Goal: Task Accomplishment & Management: Manage account settings

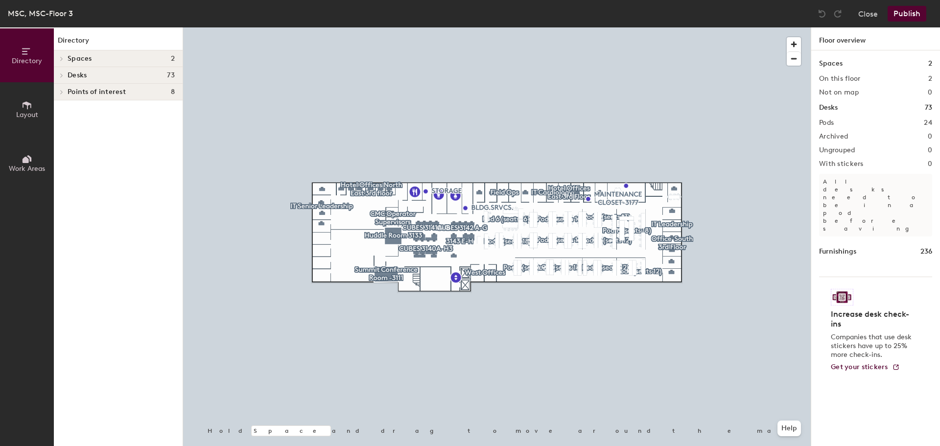
click at [157, 56] on h4 "Spaces 2" at bounding box center [121, 59] width 107 height 8
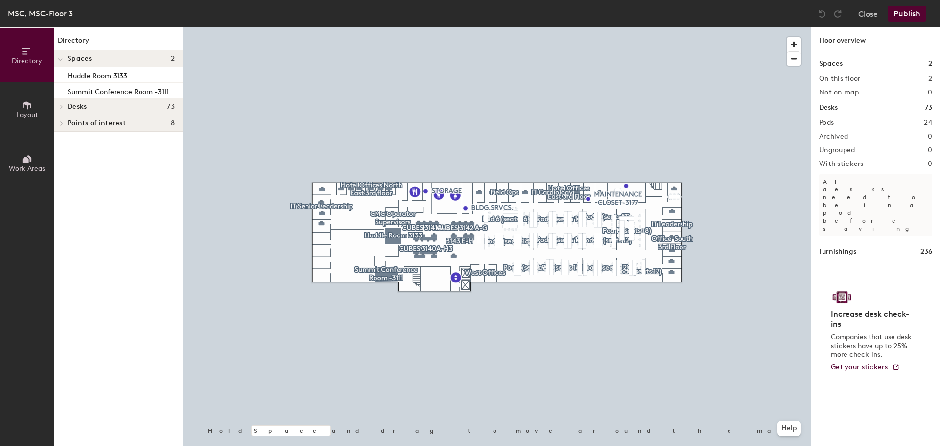
click at [116, 125] on span "Points of interest" at bounding box center [97, 123] width 58 height 8
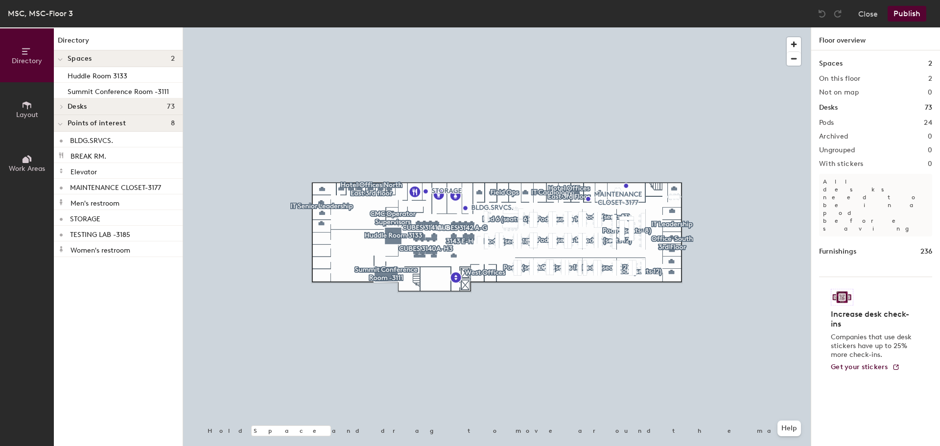
click at [112, 107] on h4 "Desks 73" at bounding box center [121, 107] width 107 height 8
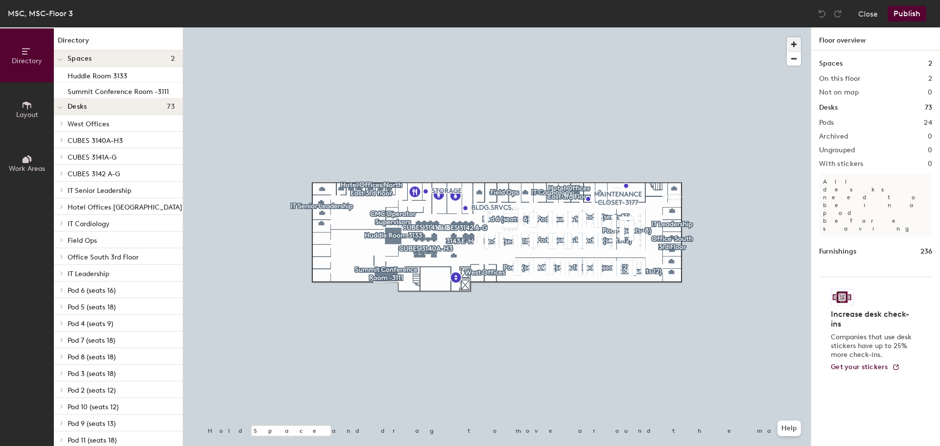
click at [798, 45] on span "button" at bounding box center [794, 44] width 14 height 14
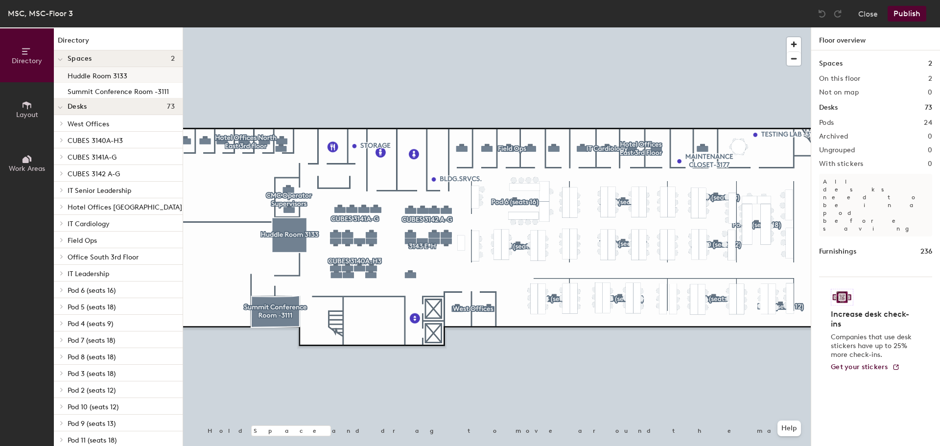
click at [120, 76] on p "Huddle Room 3133" at bounding box center [98, 74] width 60 height 11
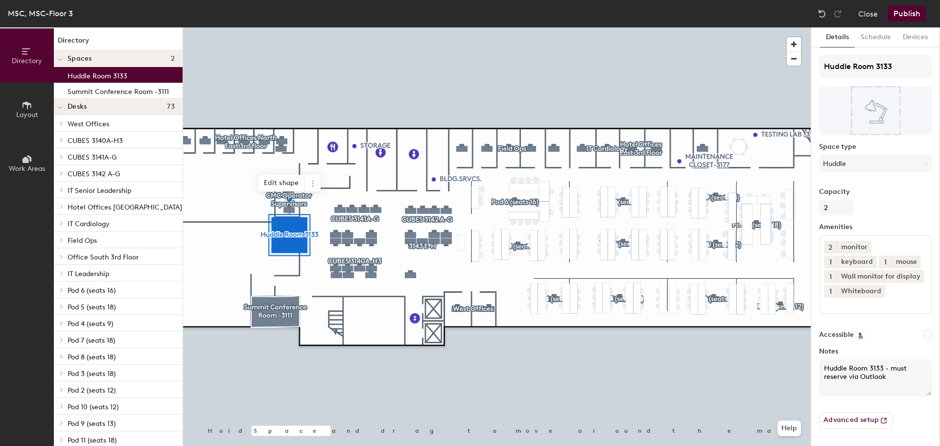
click at [492, 27] on div at bounding box center [497, 27] width 628 height 0
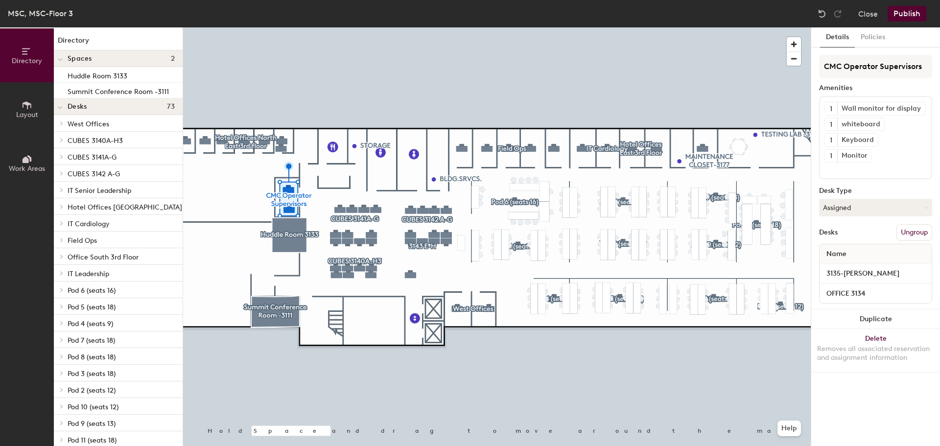
click at [477, 27] on div at bounding box center [497, 27] width 628 height 0
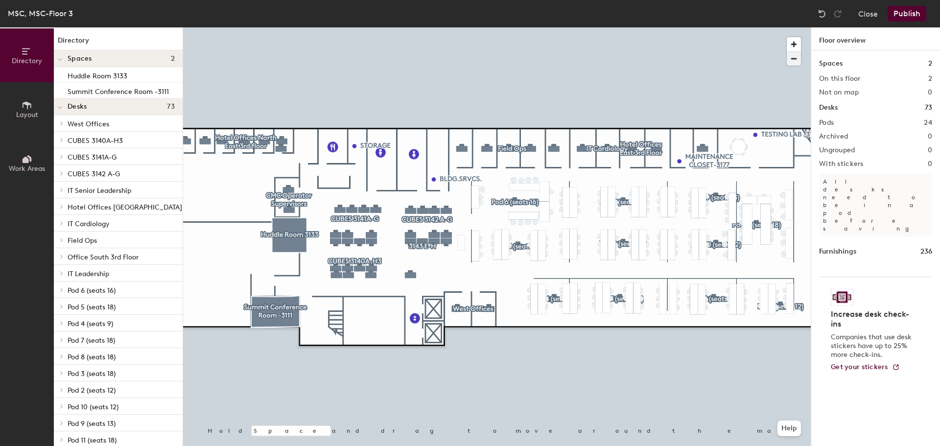
click at [797, 60] on span "button" at bounding box center [794, 59] width 14 height 14
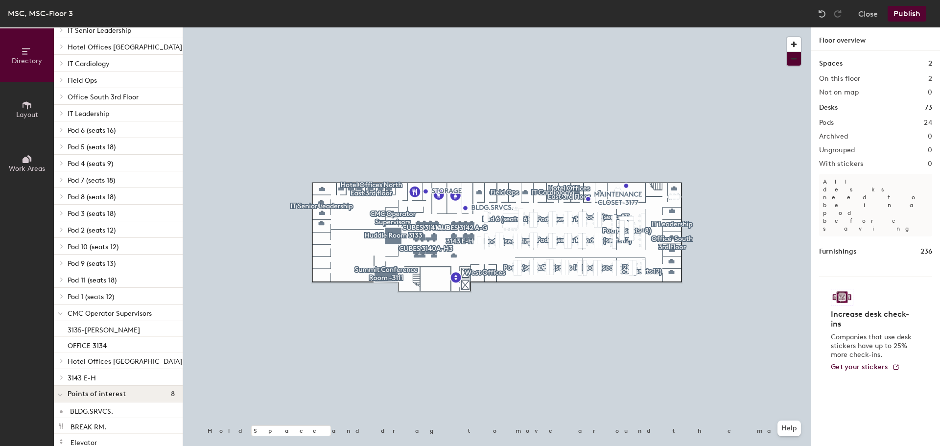
scroll to position [196, 0]
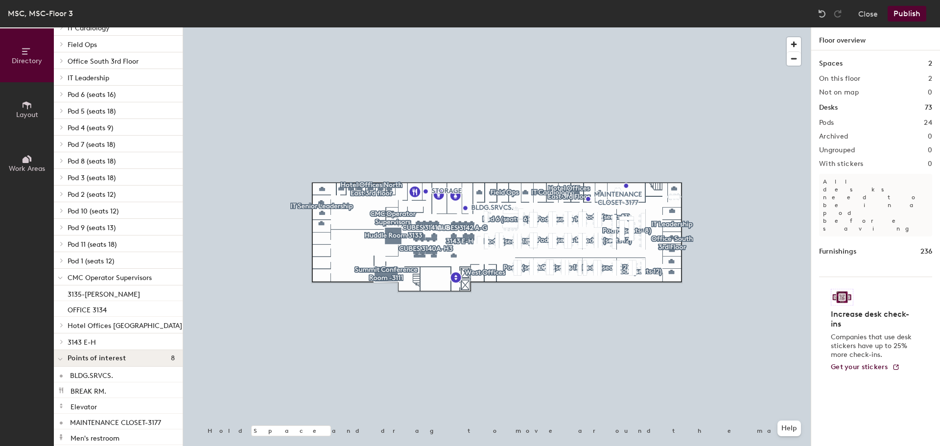
click at [102, 280] on span "CMC Operator Supervisors" at bounding box center [110, 278] width 84 height 8
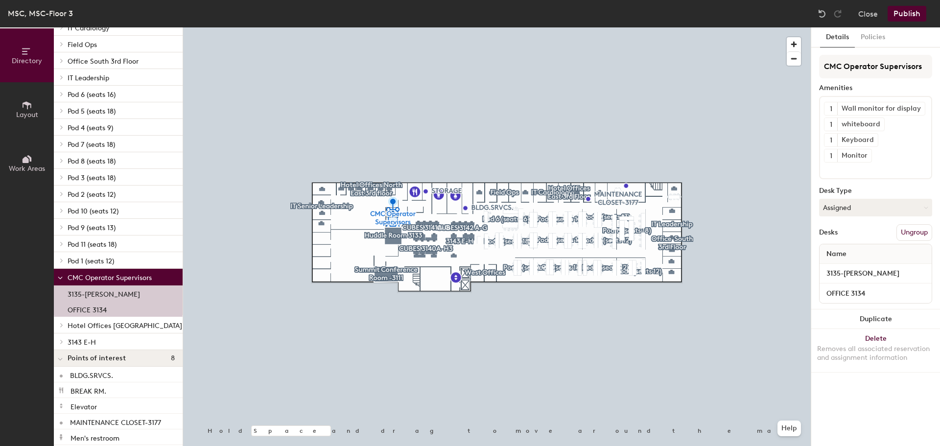
click at [64, 278] on div at bounding box center [60, 277] width 13 height 16
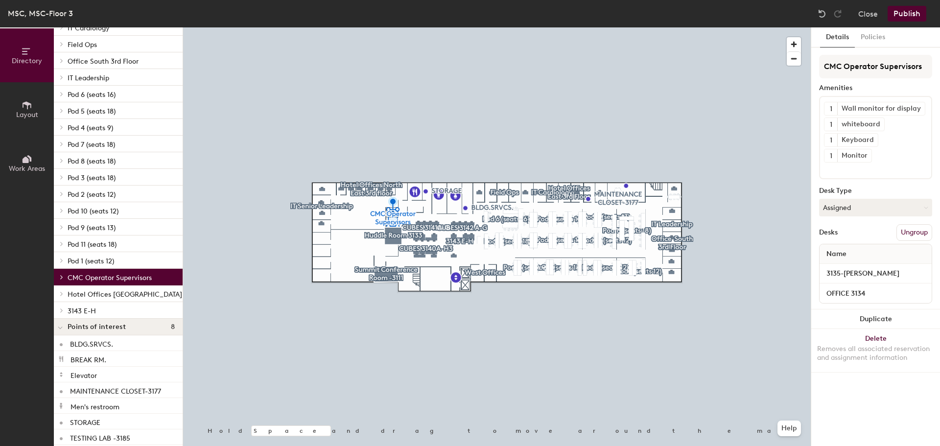
click at [63, 276] on icon at bounding box center [62, 277] width 4 height 5
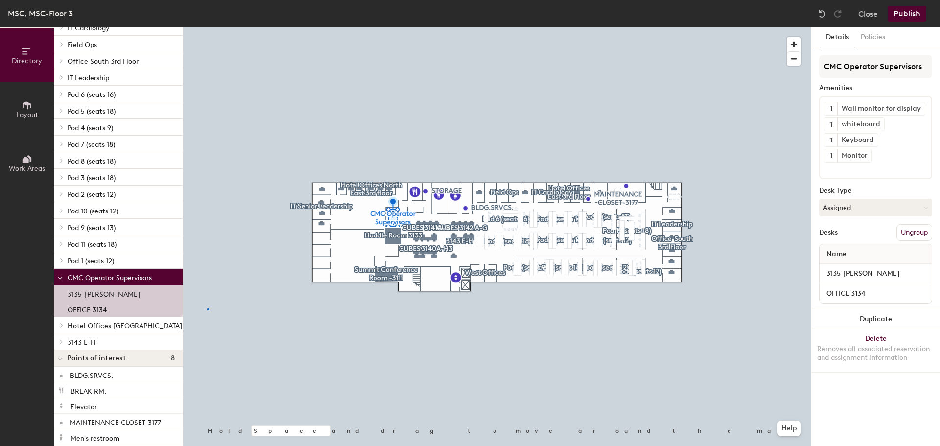
click at [208, 27] on div at bounding box center [497, 27] width 628 height 0
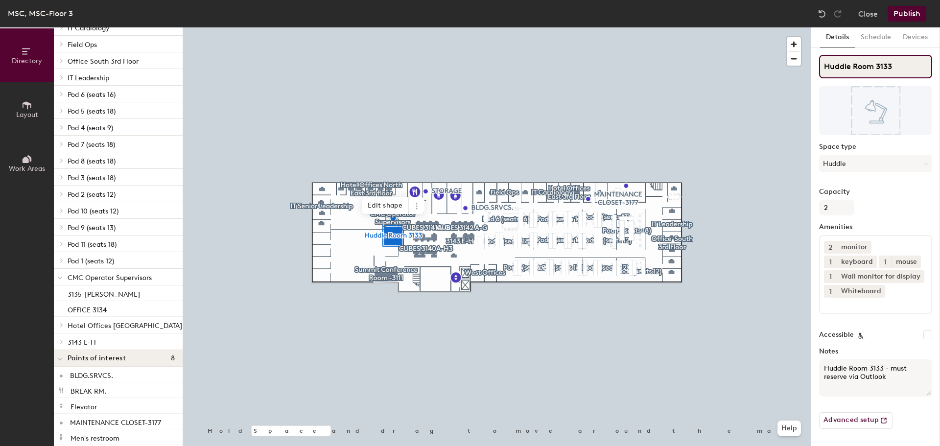
click at [861, 72] on input "Huddle Room 3133" at bounding box center [875, 67] width 113 height 24
drag, startPoint x: 876, startPoint y: 69, endPoint x: 805, endPoint y: 65, distance: 71.6
click at [805, 65] on div "Directory Layout Work Areas Directory Spaces 2 Huddle Room 3133 Summit Conferen…" at bounding box center [470, 236] width 940 height 419
click at [885, 61] on input "3133" at bounding box center [875, 67] width 113 height 24
type input "3133 - [PERSON_NAME]"
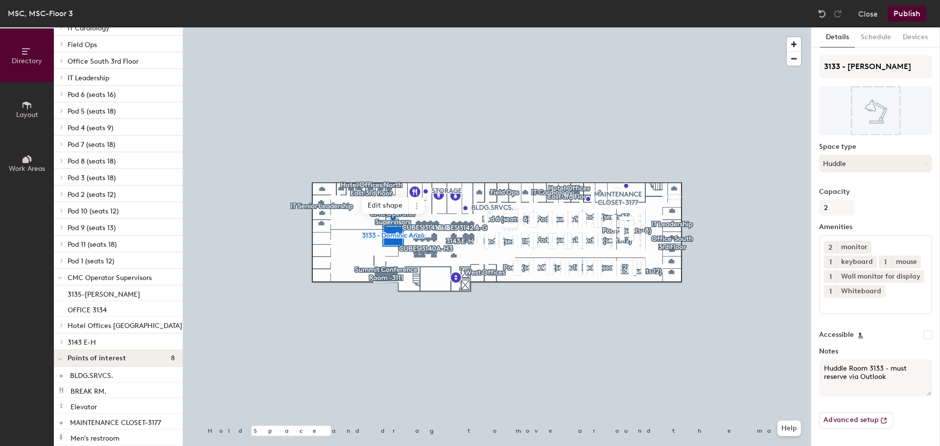
click at [915, 165] on button "Huddle" at bounding box center [875, 164] width 113 height 18
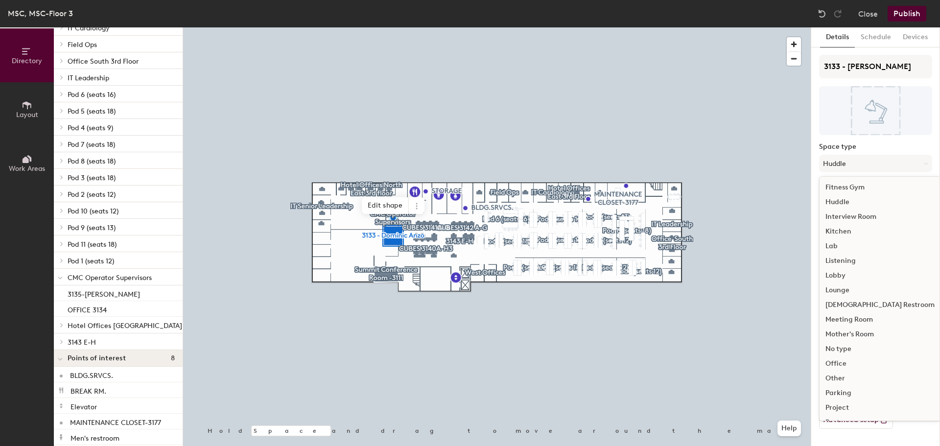
scroll to position [147, 0]
click at [857, 350] on div "Office" at bounding box center [880, 349] width 121 height 15
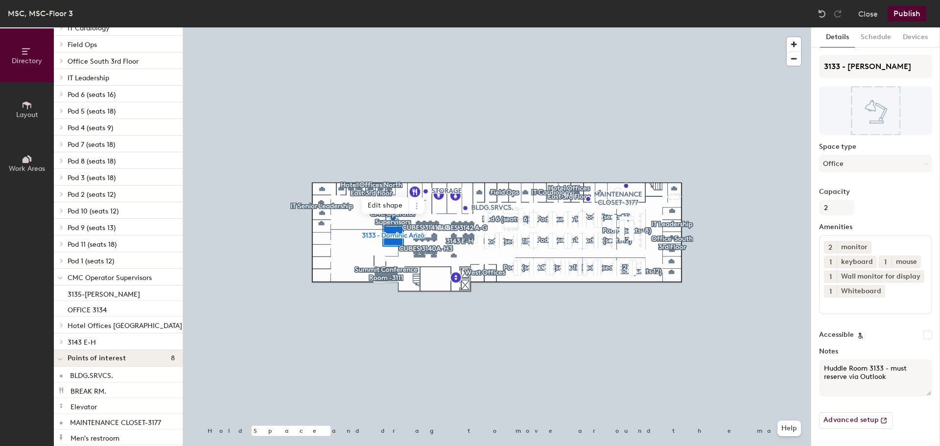
drag, startPoint x: 890, startPoint y: 379, endPoint x: 827, endPoint y: 365, distance: 65.1
click at [827, 365] on textarea "Huddle Room 3133 - must reserve via Outlook" at bounding box center [875, 377] width 113 height 37
click at [902, 12] on button "Publish" at bounding box center [907, 14] width 39 height 16
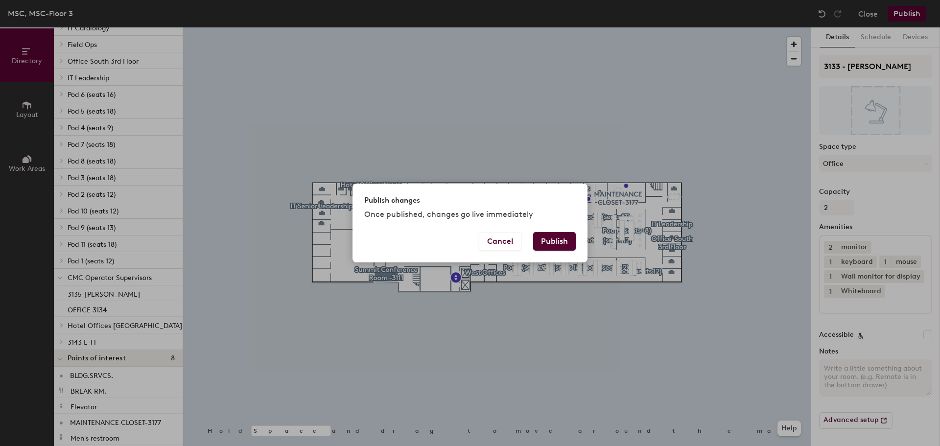
click at [549, 242] on button "Publish" at bounding box center [554, 241] width 43 height 19
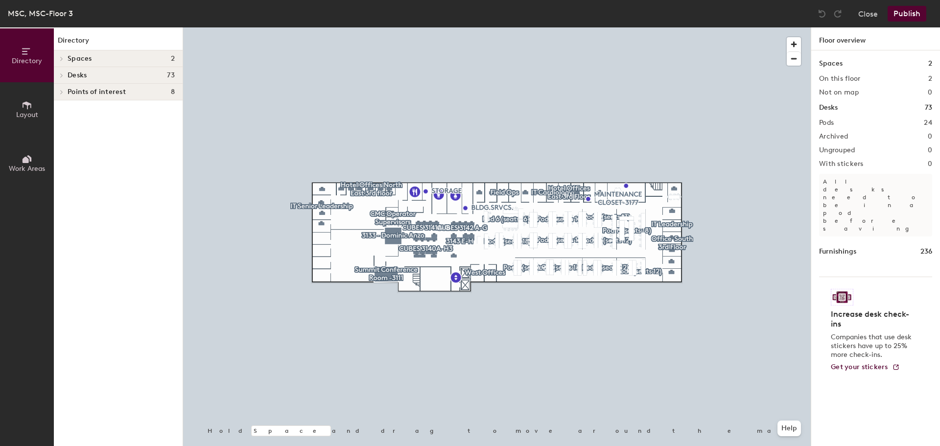
click at [114, 61] on h4 "Spaces 2" at bounding box center [121, 59] width 107 height 8
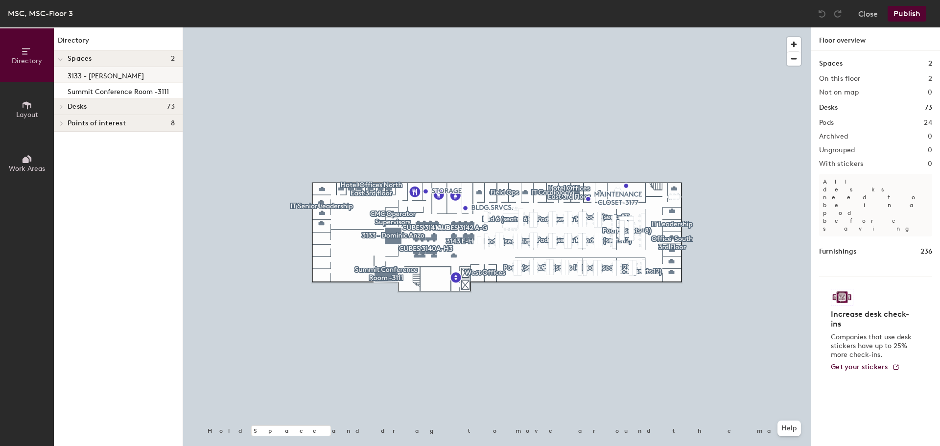
click at [131, 75] on p "3133 - [PERSON_NAME]" at bounding box center [106, 74] width 76 height 11
click at [389, 27] on div at bounding box center [497, 27] width 628 height 0
click at [390, 27] on div at bounding box center [497, 27] width 628 height 0
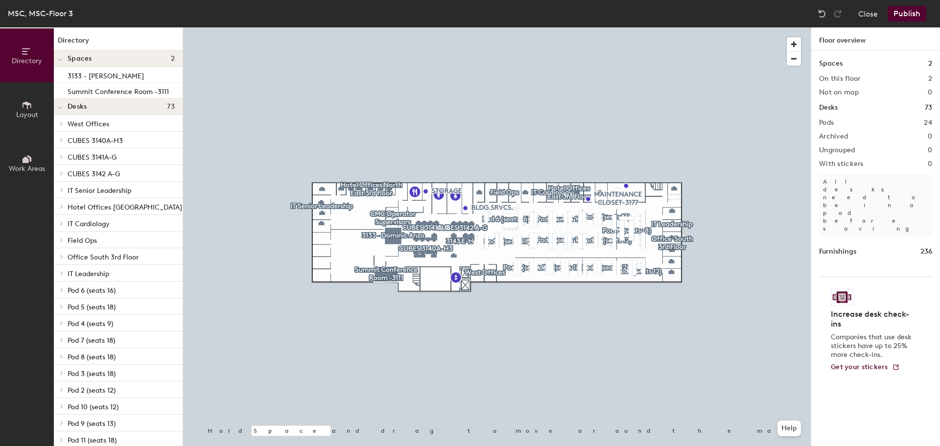
click at [28, 107] on icon at bounding box center [27, 105] width 11 height 11
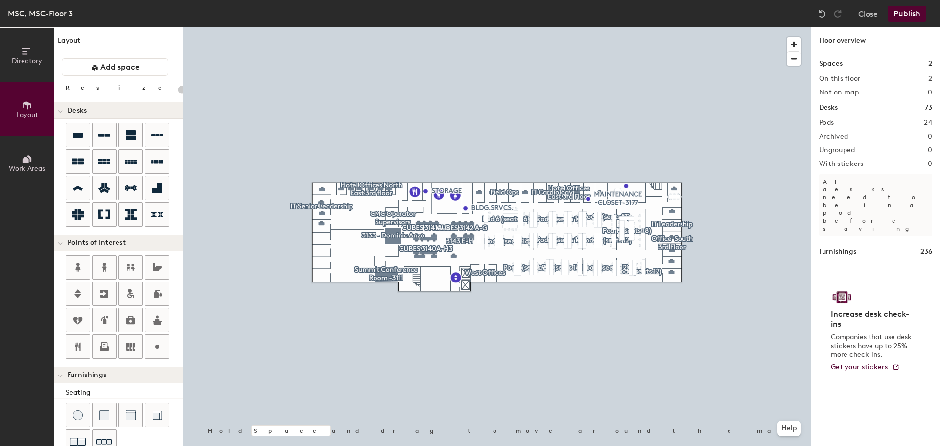
click at [29, 59] on span "Directory" at bounding box center [27, 61] width 30 height 8
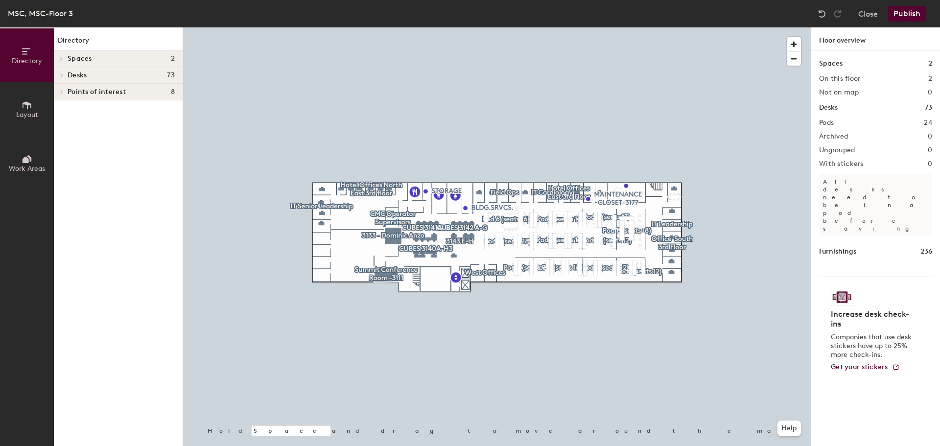
click at [64, 76] on span at bounding box center [61, 75] width 8 height 5
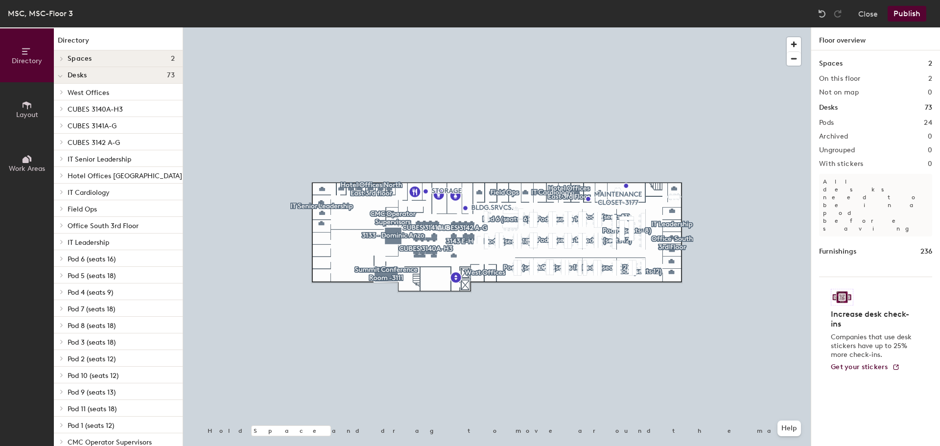
click at [389, 27] on div at bounding box center [497, 27] width 628 height 0
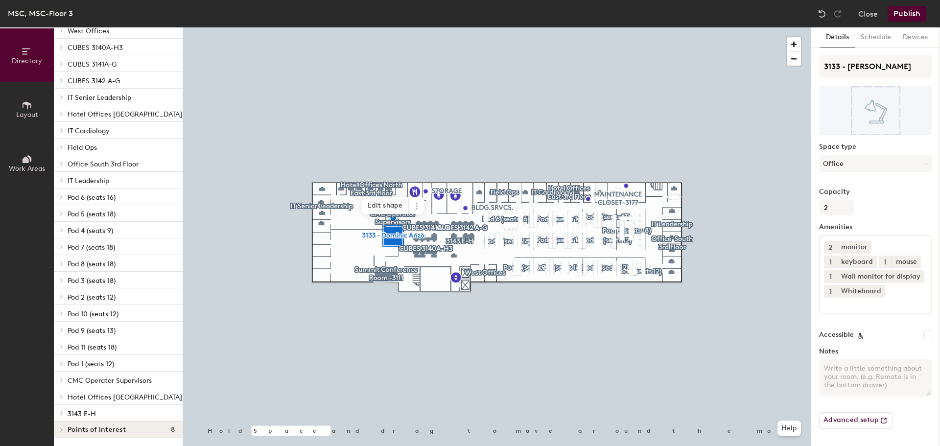
scroll to position [100, 0]
click at [62, 378] on icon at bounding box center [62, 380] width 2 height 4
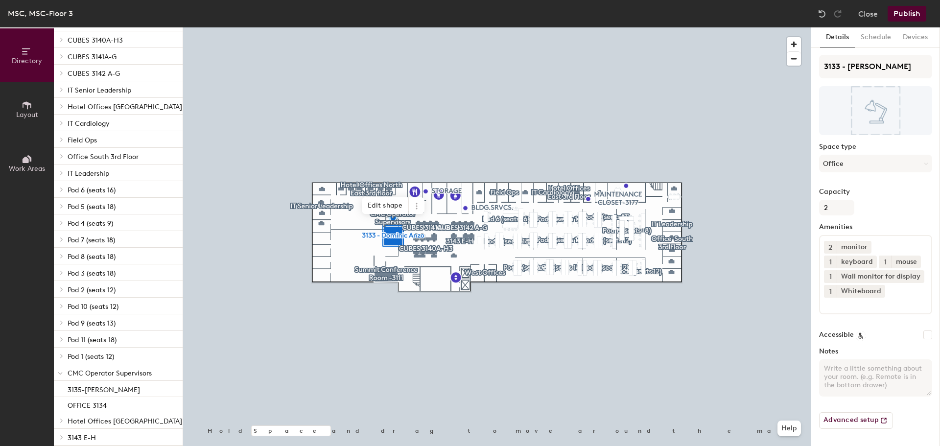
click at [397, 27] on div at bounding box center [497, 27] width 628 height 0
click at [416, 204] on icon at bounding box center [417, 206] width 8 height 8
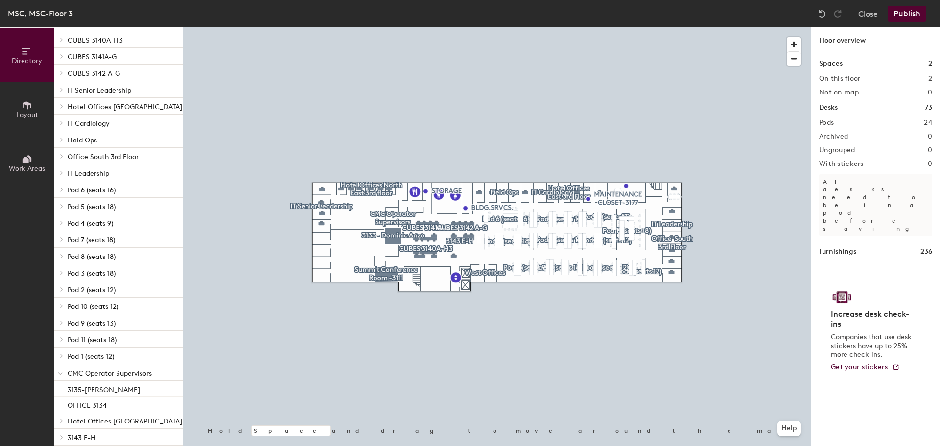
click at [387, 27] on div at bounding box center [497, 27] width 628 height 0
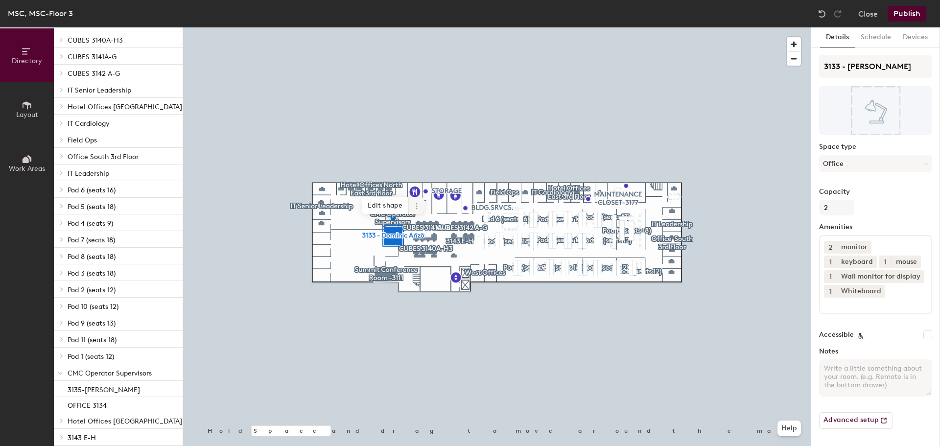
click at [419, 203] on icon at bounding box center [417, 206] width 8 height 8
click at [445, 227] on span "Remove from map" at bounding box center [451, 228] width 87 height 17
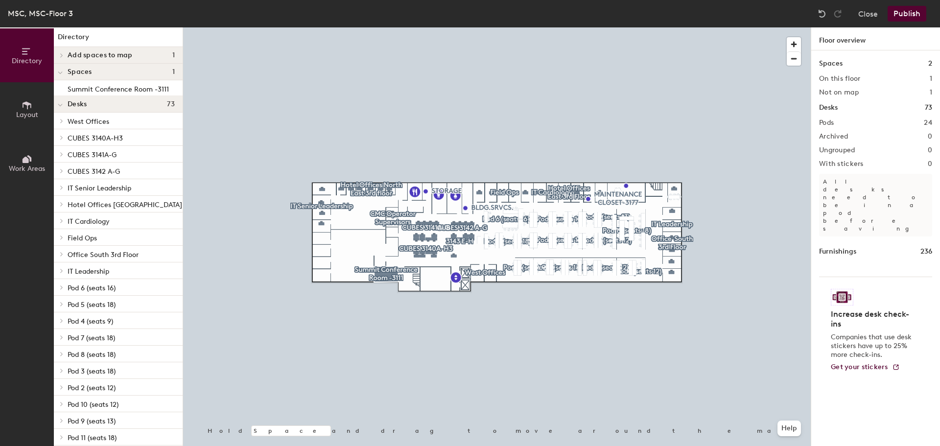
scroll to position [0, 0]
click at [30, 112] on span "Layout" at bounding box center [27, 115] width 22 height 8
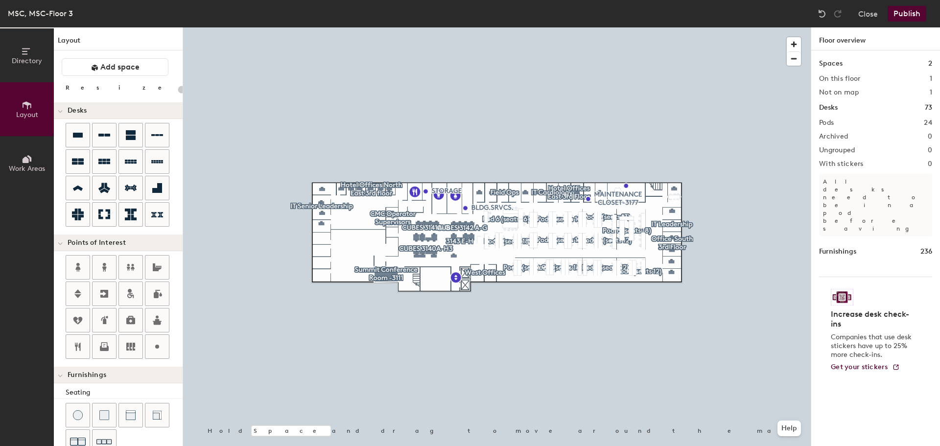
click at [392, 248] on div "Directory Layout Work Areas Layout Add space Resize Desks Points of Interest Fu…" at bounding box center [470, 236] width 940 height 419
click at [392, 27] on div at bounding box center [497, 27] width 628 height 0
type input "20"
click at [24, 53] on icon at bounding box center [27, 51] width 11 height 11
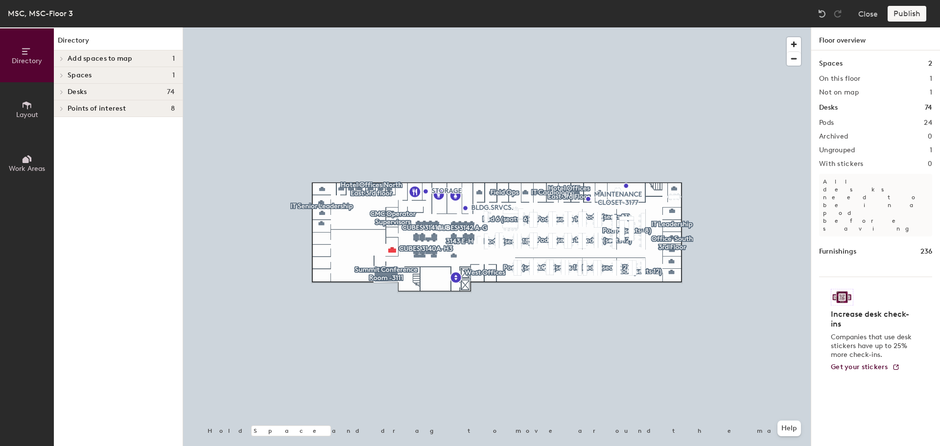
click at [160, 92] on h4 "Desks 74" at bounding box center [121, 92] width 107 height 8
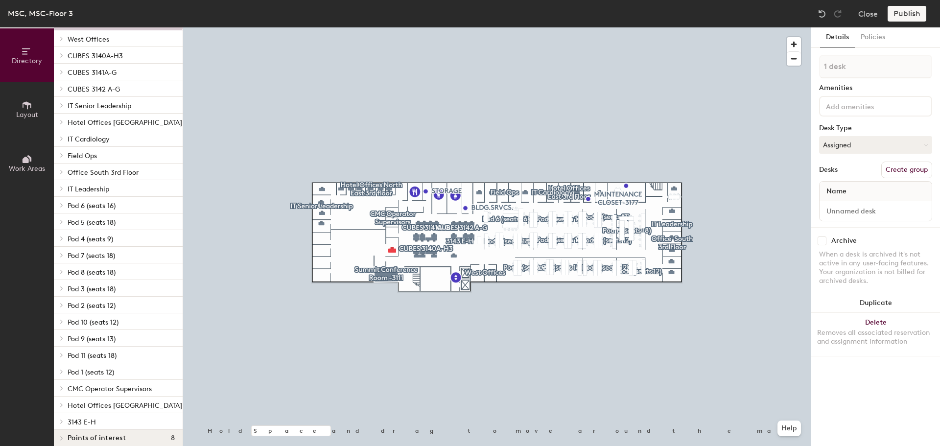
scroll to position [118, 0]
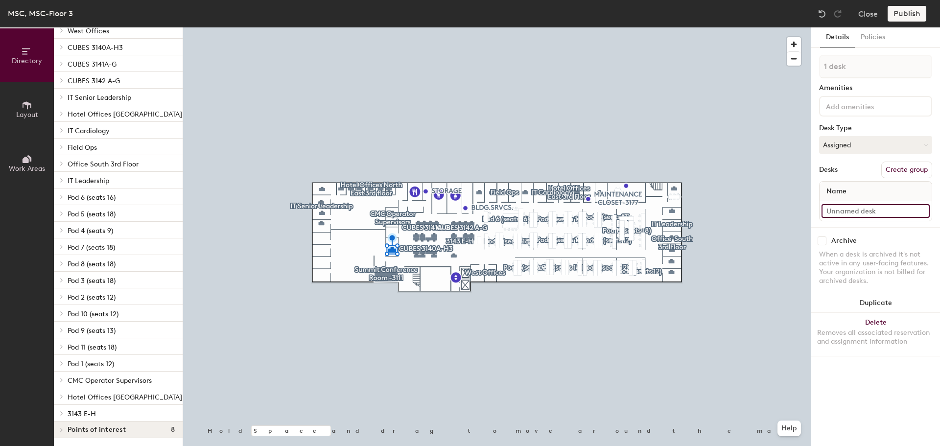
click at [847, 215] on input at bounding box center [876, 211] width 108 height 14
type input "3133 - [PERSON_NAME]"
click at [876, 149] on button "Assigned" at bounding box center [875, 145] width 113 height 18
click at [856, 176] on div "Assigned" at bounding box center [869, 175] width 98 height 15
click at [913, 172] on button "Create group" at bounding box center [907, 170] width 51 height 17
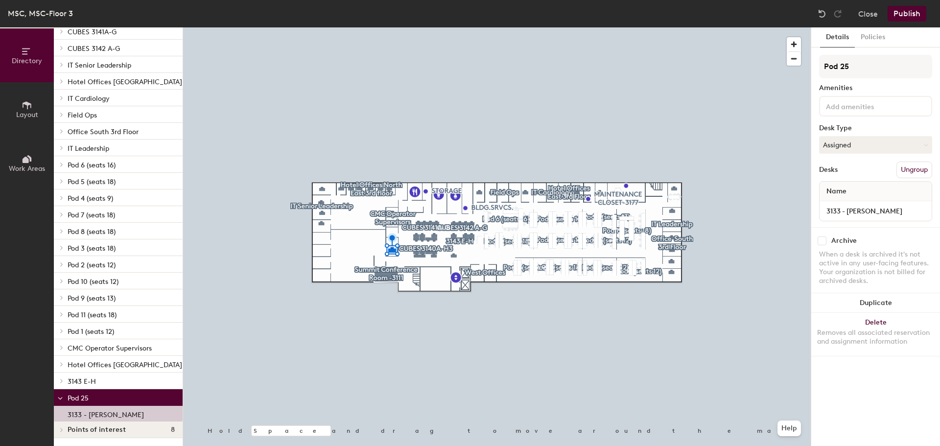
scroll to position [86, 0]
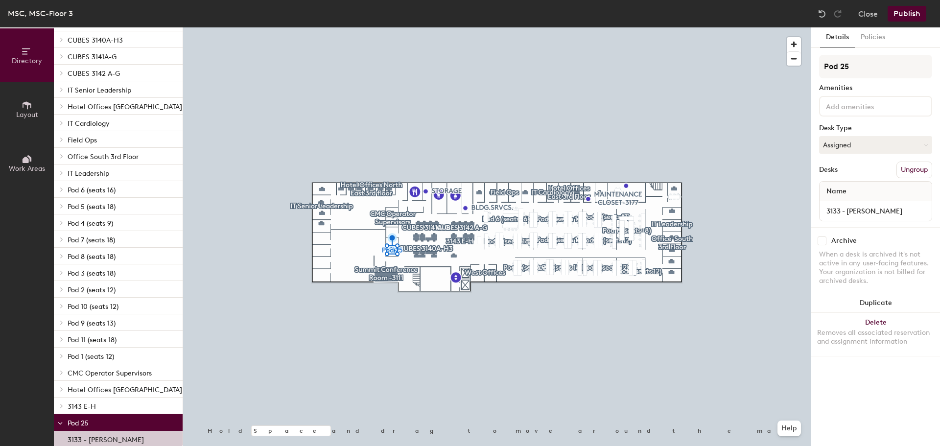
click at [913, 172] on button "Ungroup" at bounding box center [915, 170] width 36 height 17
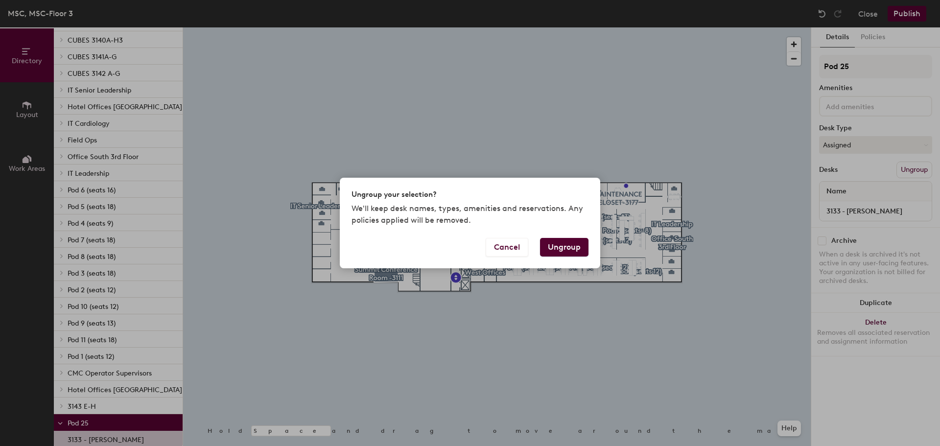
click at [577, 249] on button "Ungroup" at bounding box center [564, 247] width 48 height 19
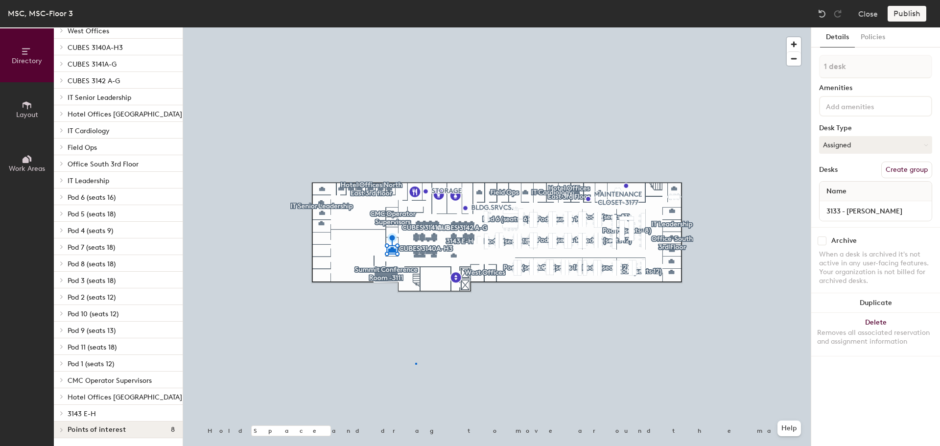
click at [415, 27] on div at bounding box center [497, 27] width 628 height 0
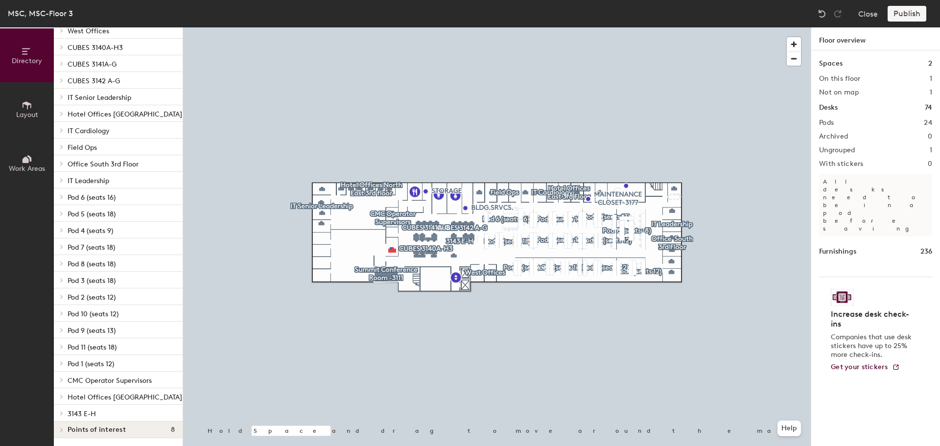
click at [390, 27] on div at bounding box center [497, 27] width 628 height 0
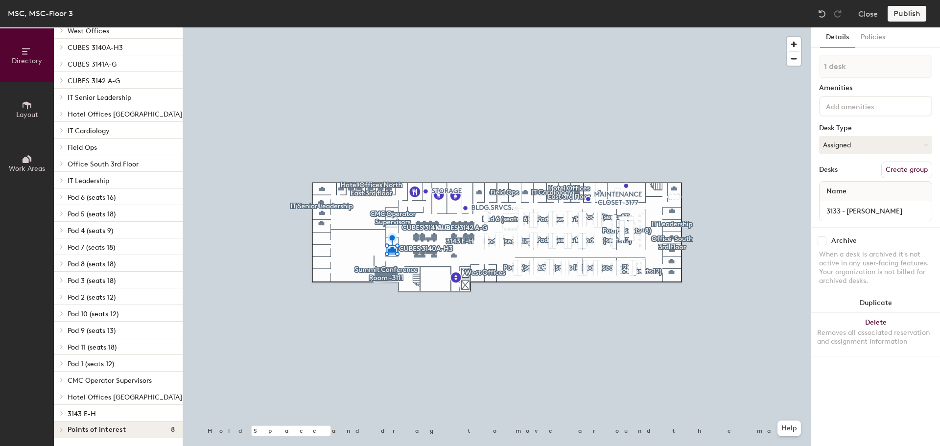
click at [393, 27] on div at bounding box center [497, 27] width 628 height 0
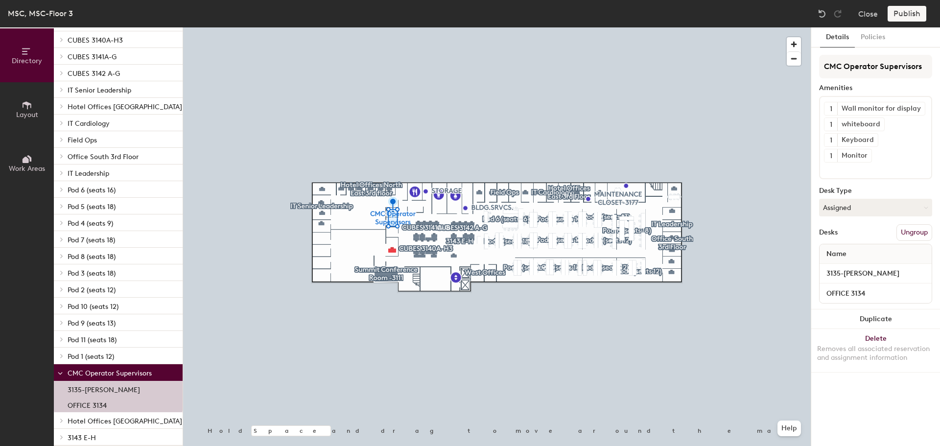
click at [415, 27] on div at bounding box center [497, 27] width 628 height 0
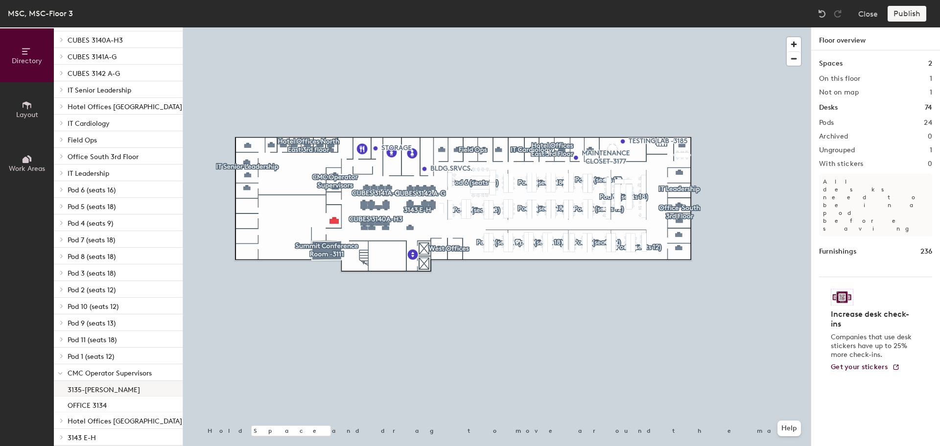
click at [83, 388] on p "3135-[PERSON_NAME]" at bounding box center [104, 388] width 72 height 11
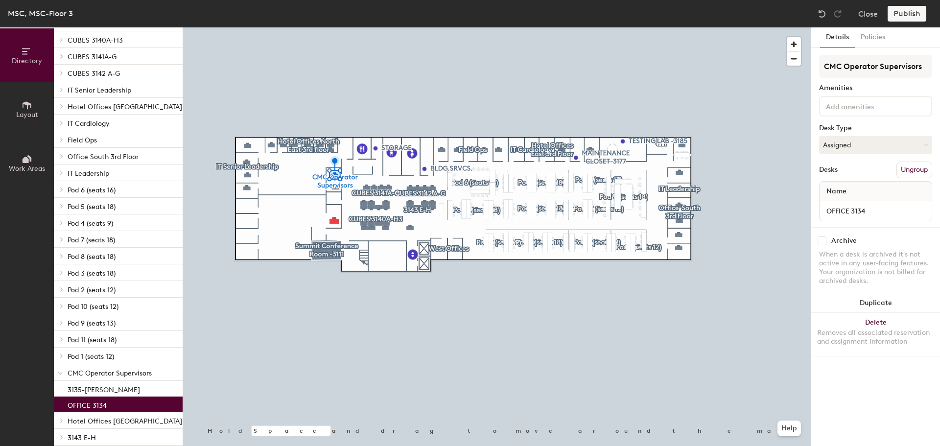
click at [83, 405] on p "OFFICE 3134" at bounding box center [87, 404] width 39 height 11
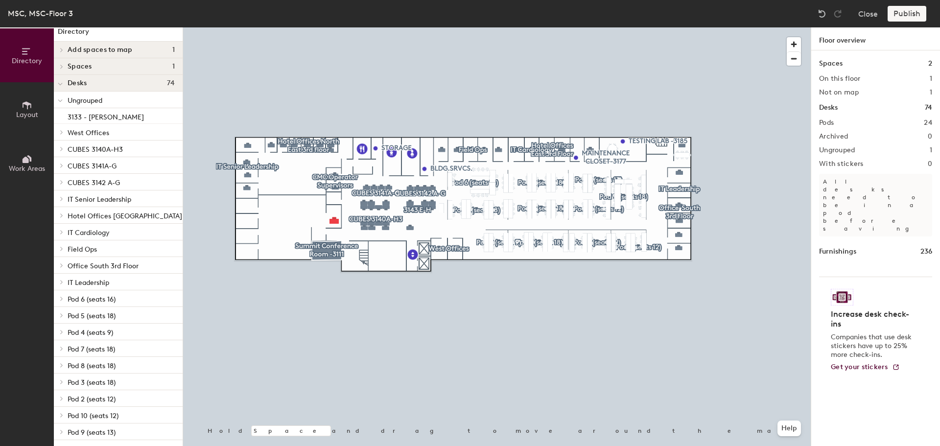
scroll to position [0, 0]
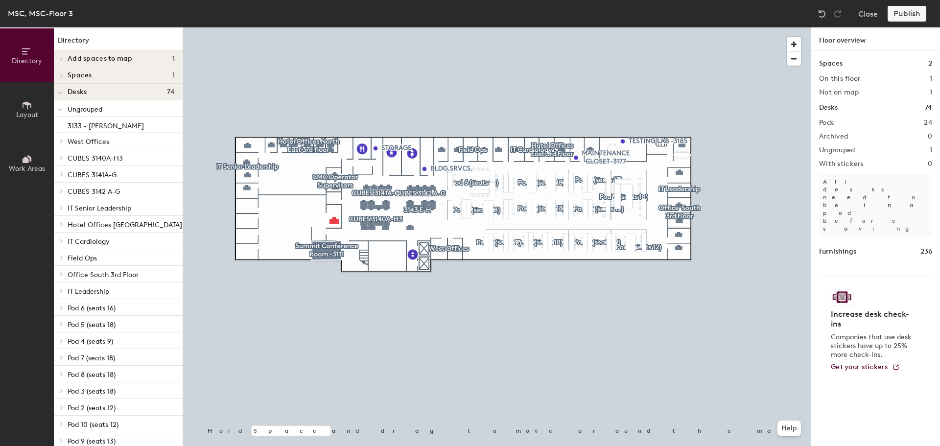
click at [67, 76] on div "Spaces 1" at bounding box center [118, 75] width 129 height 17
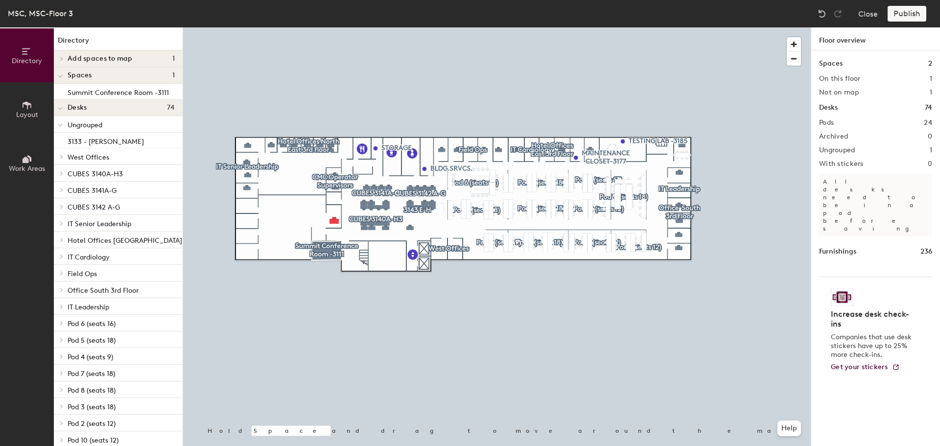
click at [67, 76] on div "Spaces 1" at bounding box center [118, 75] width 129 height 17
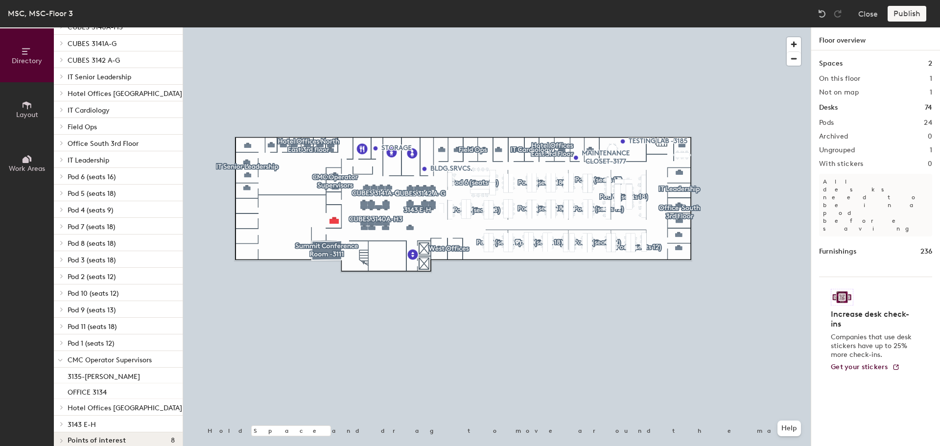
scroll to position [147, 0]
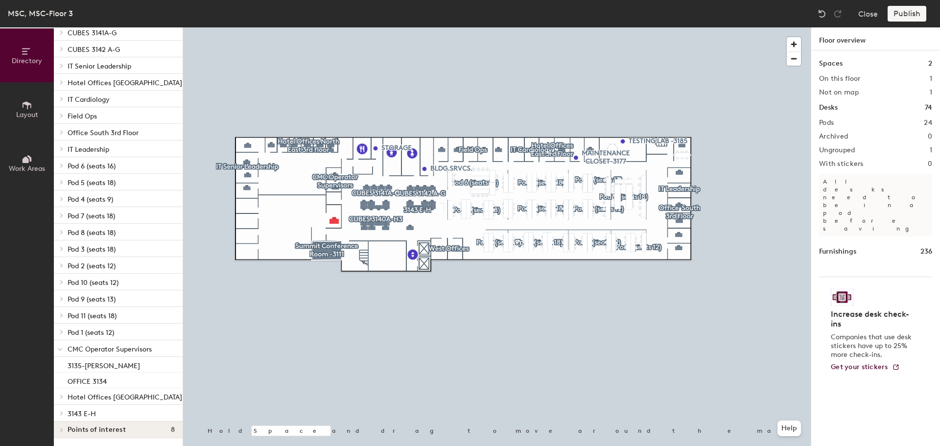
click at [62, 348] on icon at bounding box center [60, 350] width 5 height 4
click at [62, 378] on icon at bounding box center [62, 380] width 4 height 5
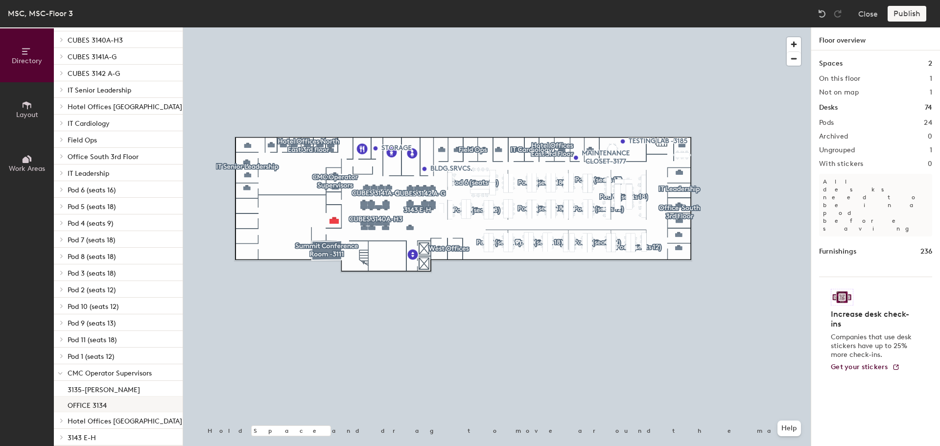
scroll to position [147, 0]
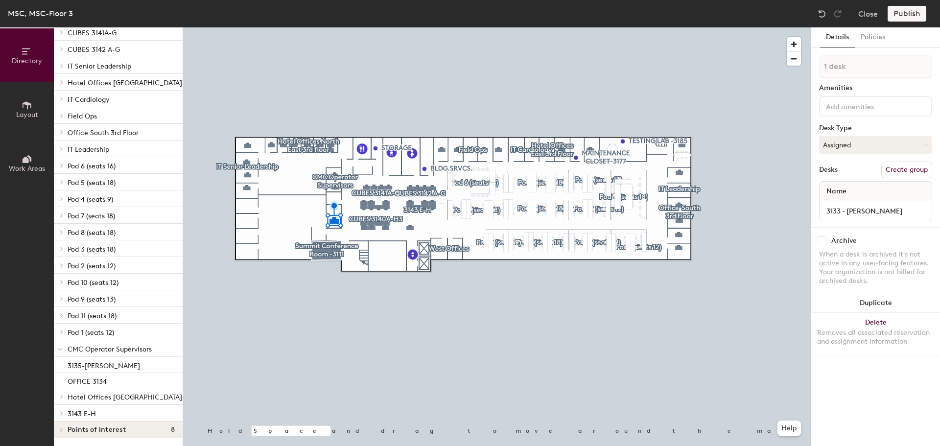
click at [686, 27] on div at bounding box center [497, 27] width 628 height 0
click at [898, 171] on button "Create group" at bounding box center [907, 170] width 51 height 17
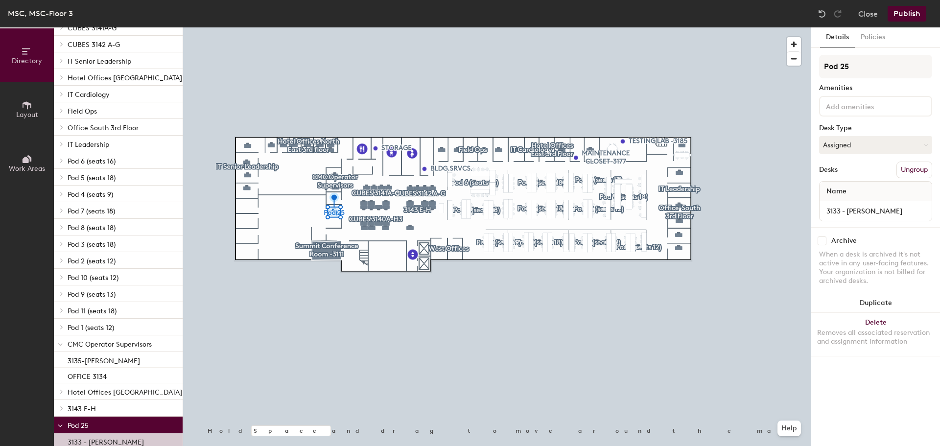
click at [920, 170] on button "Ungroup" at bounding box center [915, 170] width 36 height 17
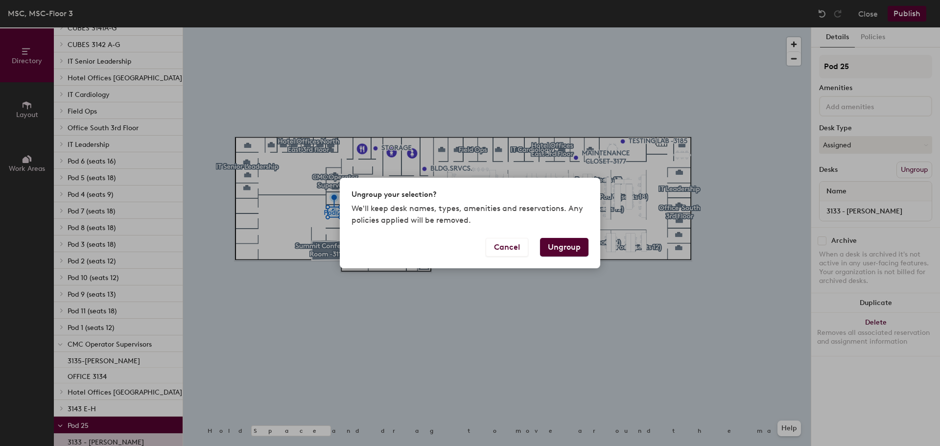
click at [572, 240] on button "Ungroup" at bounding box center [564, 247] width 48 height 19
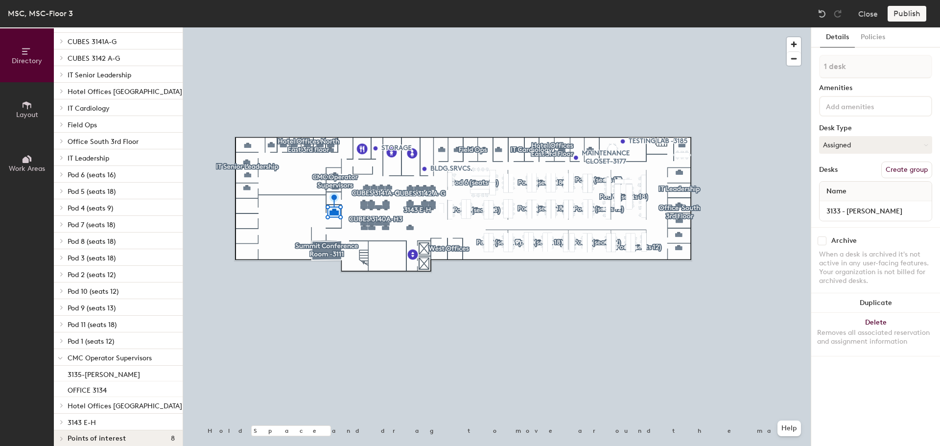
scroll to position [149, 0]
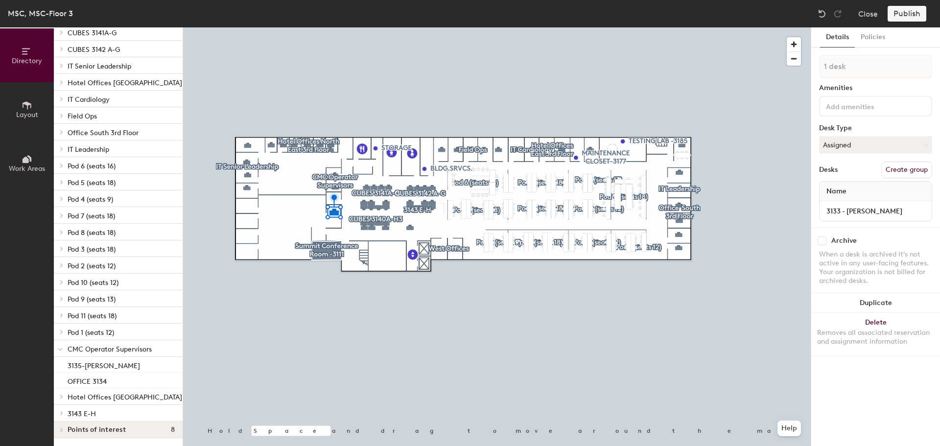
click at [107, 345] on span "CMC Operator Supervisors" at bounding box center [110, 349] width 84 height 8
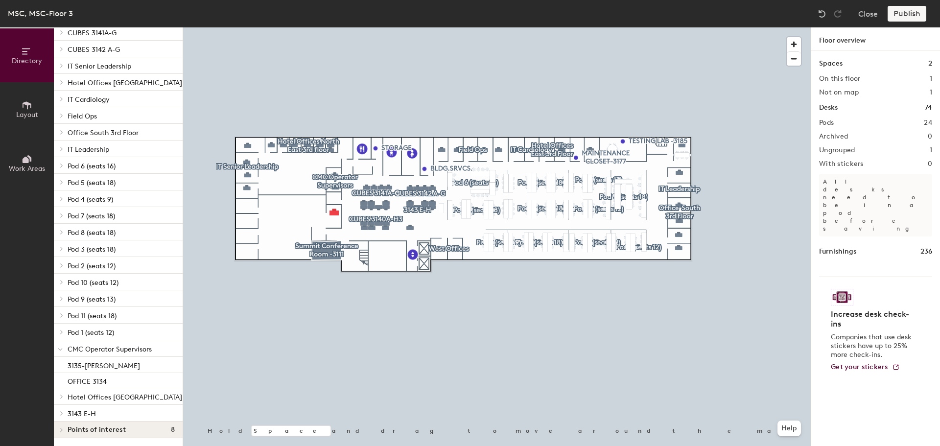
click at [404, 27] on div at bounding box center [497, 27] width 628 height 0
click at [463, 27] on div at bounding box center [497, 27] width 628 height 0
click at [105, 345] on span "CMC Operator Supervisors" at bounding box center [110, 349] width 84 height 8
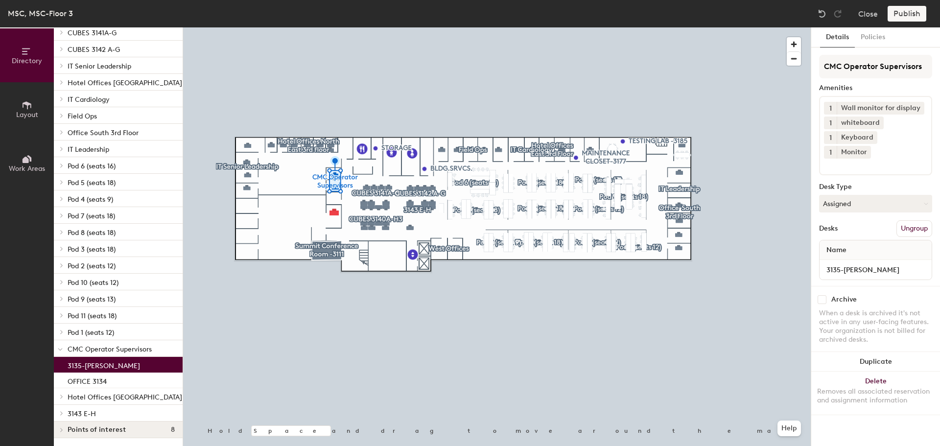
click at [120, 359] on p "3135-[PERSON_NAME]" at bounding box center [104, 364] width 72 height 11
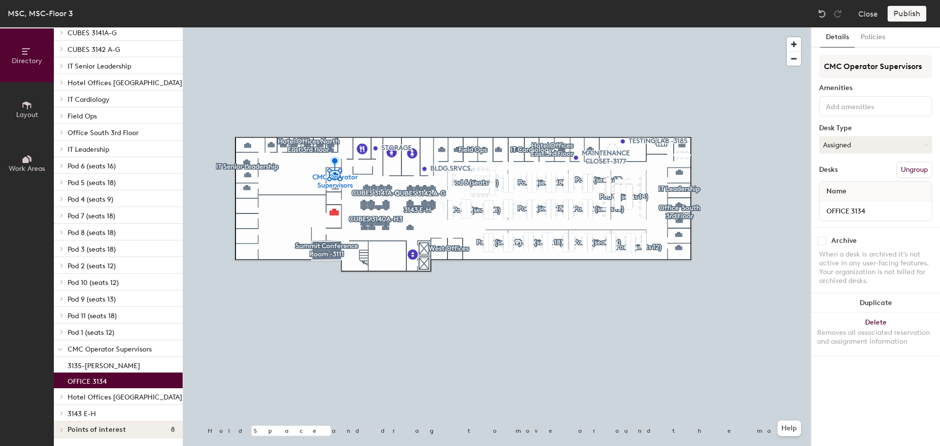
click at [102, 375] on p "OFFICE 3134" at bounding box center [87, 380] width 39 height 11
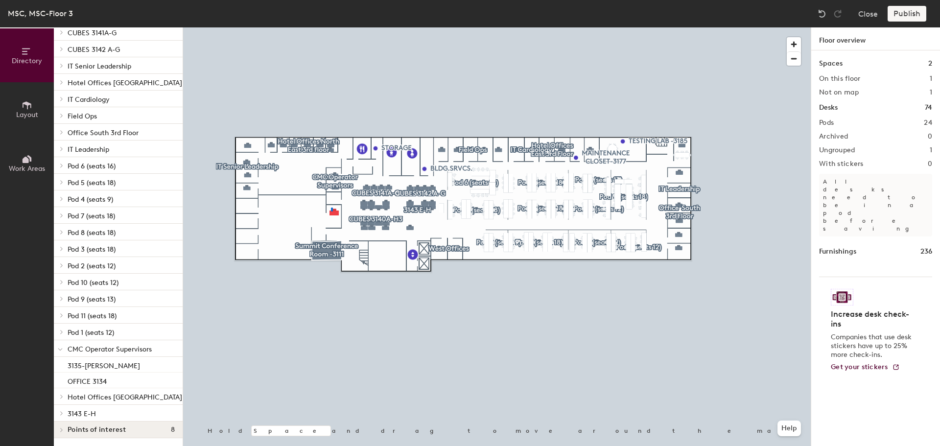
click at [331, 27] on div at bounding box center [497, 27] width 628 height 0
click at [67, 340] on div "CMC Operator Supervisors" at bounding box center [118, 348] width 129 height 17
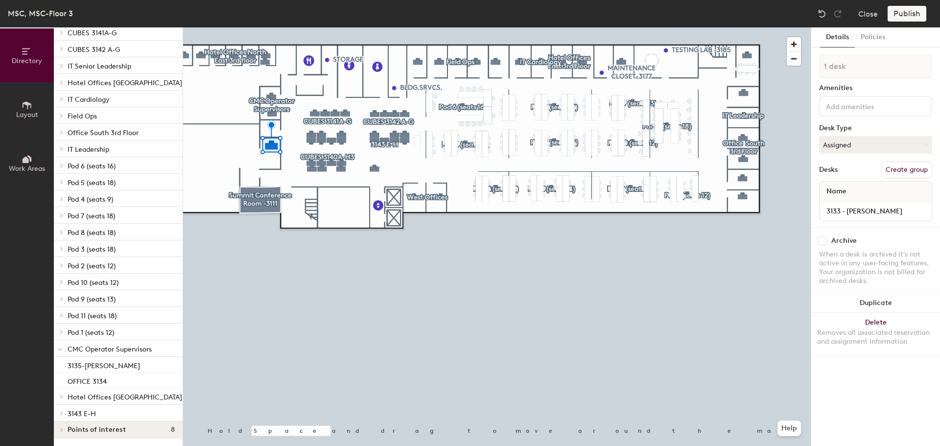
click at [475, 27] on div at bounding box center [497, 27] width 628 height 0
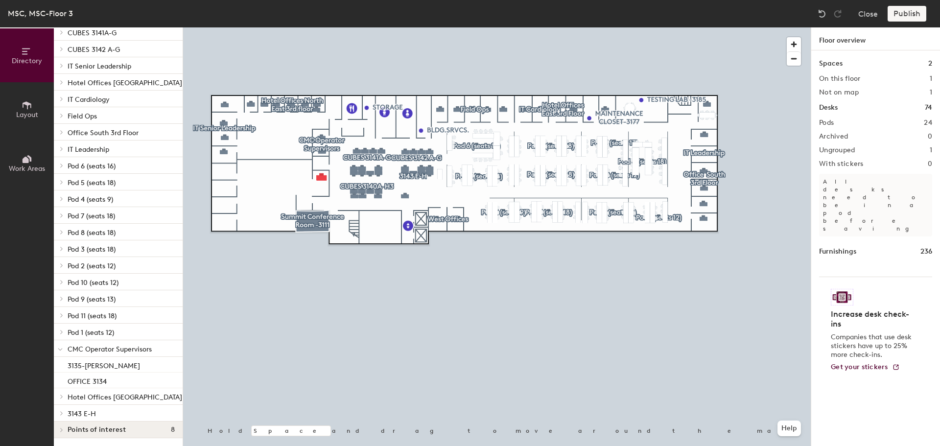
click at [62, 348] on icon at bounding box center [60, 350] width 5 height 4
click at [63, 378] on icon at bounding box center [62, 380] width 4 height 5
click at [103, 361] on p "3135-[PERSON_NAME]" at bounding box center [104, 364] width 72 height 11
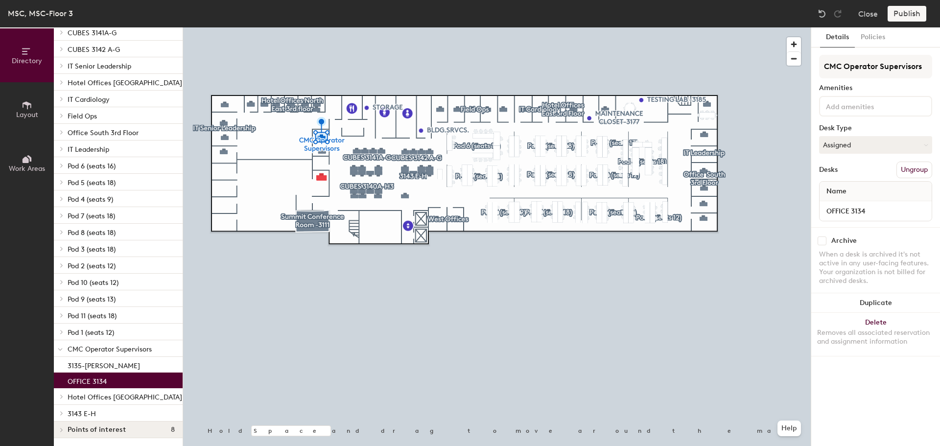
click at [101, 375] on p "OFFICE 3134" at bounding box center [87, 380] width 39 height 11
click at [284, 27] on div at bounding box center [497, 27] width 628 height 0
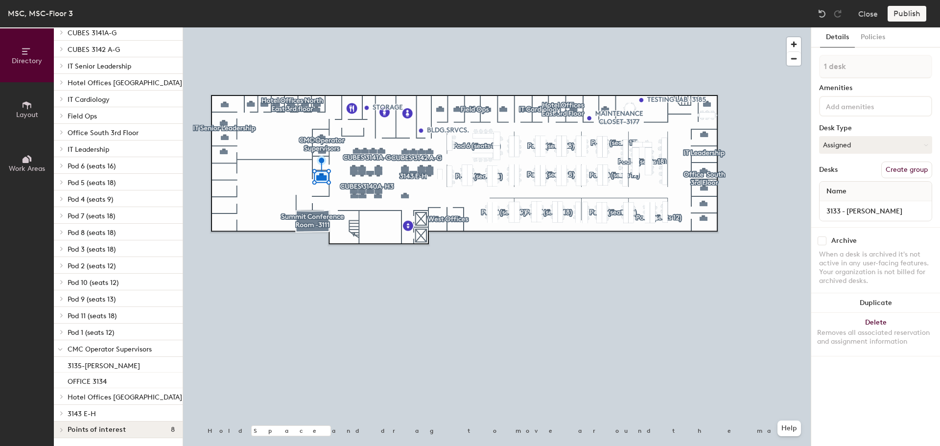
click at [133, 345] on span "CMC Operator Supervisors" at bounding box center [110, 349] width 84 height 8
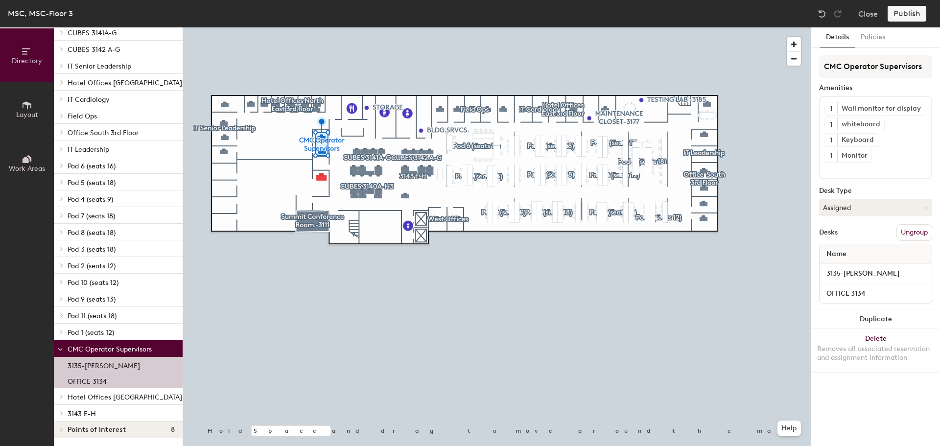
click at [133, 358] on div "3135-[PERSON_NAME]" at bounding box center [118, 365] width 129 height 16
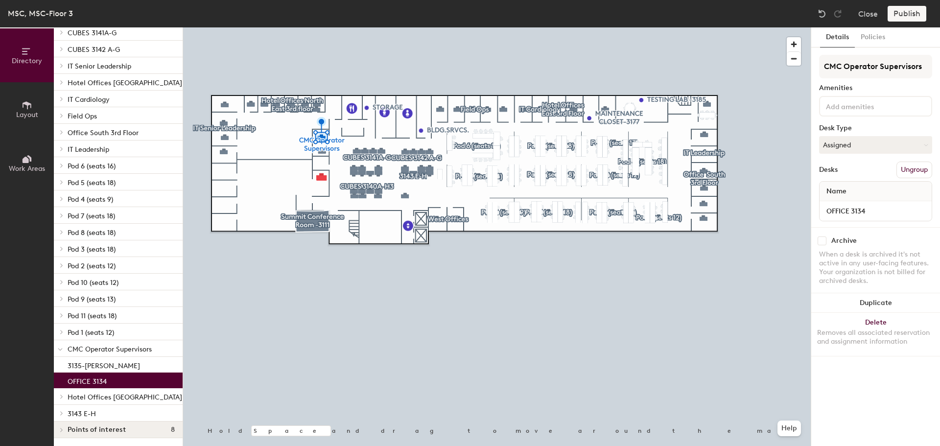
click at [129, 373] on div "OFFICE 3134" at bounding box center [118, 381] width 129 height 16
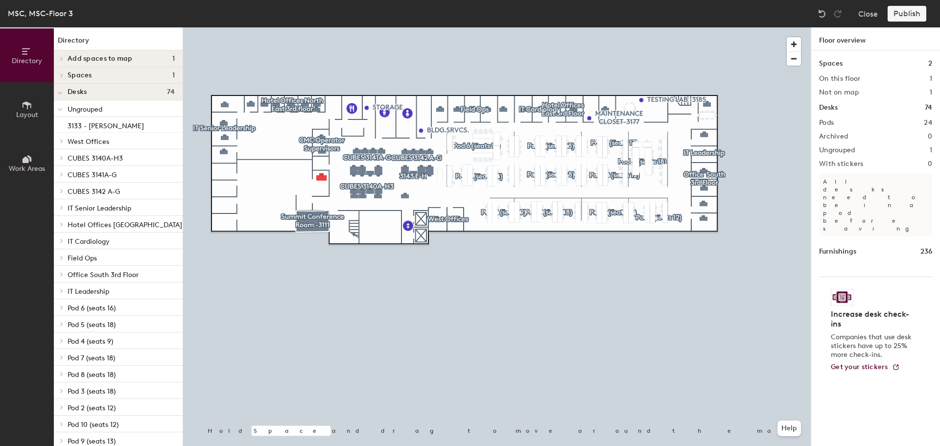
scroll to position [149, 0]
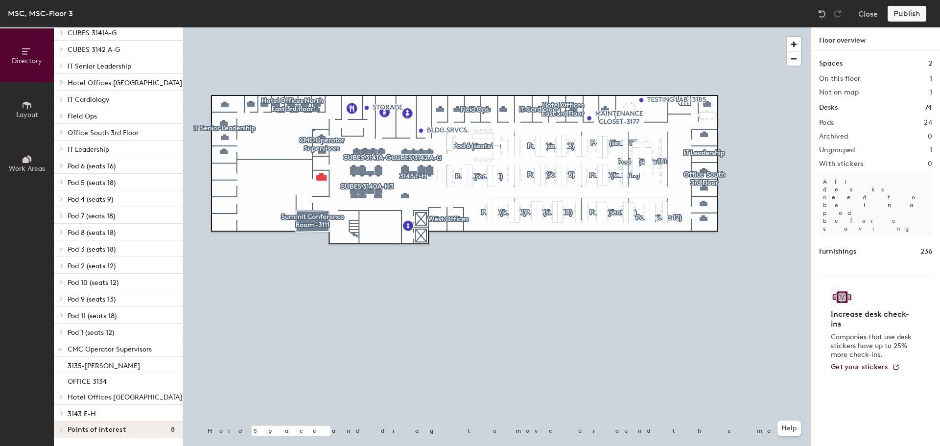
click at [314, 27] on div at bounding box center [497, 27] width 628 height 0
click at [318, 27] on div at bounding box center [497, 27] width 628 height 0
click at [319, 27] on div at bounding box center [497, 27] width 628 height 0
click at [325, 27] on div at bounding box center [497, 27] width 628 height 0
click at [321, 27] on div at bounding box center [497, 27] width 628 height 0
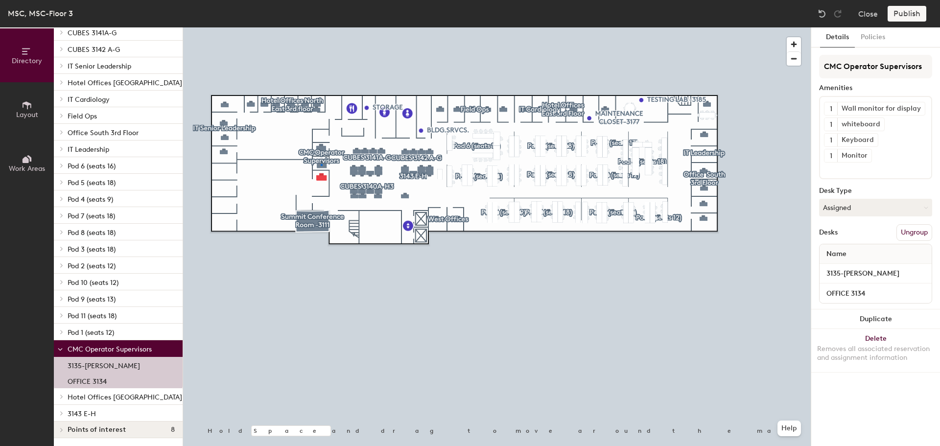
click at [321, 164] on div at bounding box center [322, 165] width 2 height 2
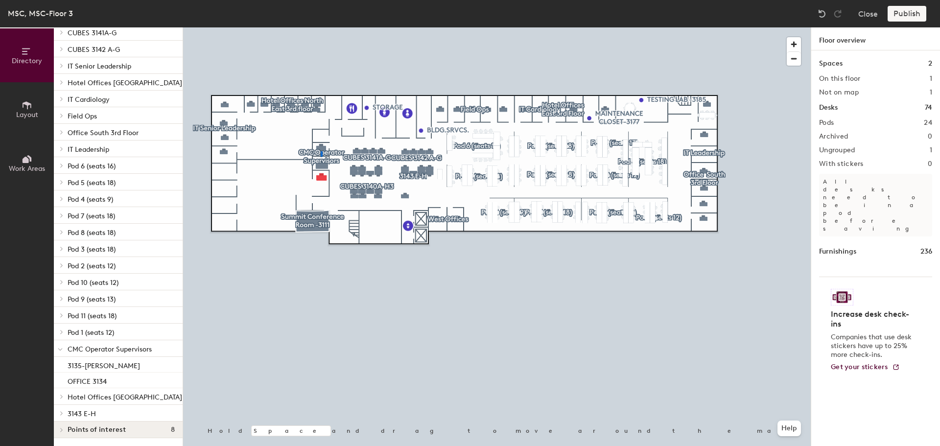
click at [322, 27] on div at bounding box center [497, 27] width 628 height 0
click at [321, 27] on div at bounding box center [497, 27] width 628 height 0
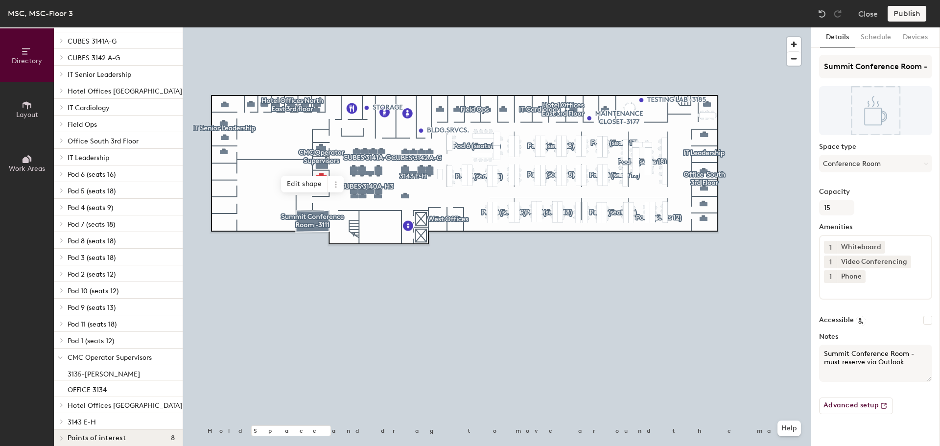
scroll to position [165, 0]
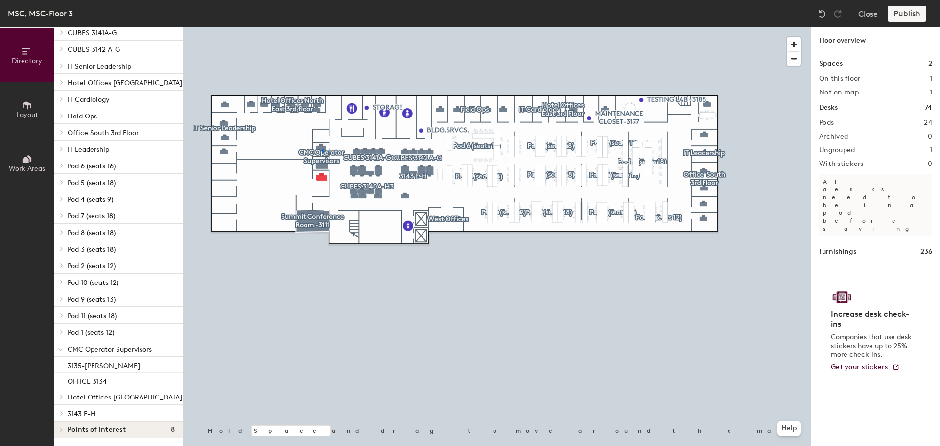
click at [322, 27] on div at bounding box center [497, 27] width 628 height 0
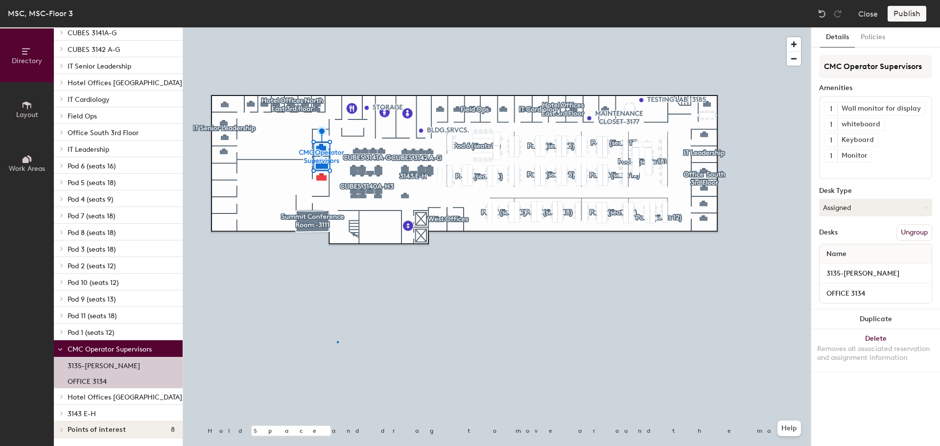
click at [337, 27] on div at bounding box center [497, 27] width 628 height 0
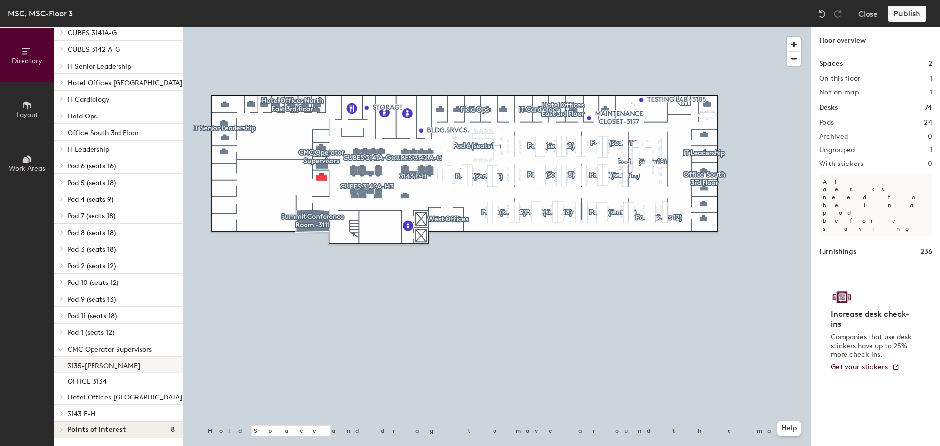
click at [316, 27] on div at bounding box center [497, 27] width 628 height 0
click at [324, 27] on div at bounding box center [497, 27] width 628 height 0
click at [898, 12] on div "Publish" at bounding box center [910, 14] width 45 height 16
click at [918, 10] on div "Publish" at bounding box center [910, 14] width 45 height 16
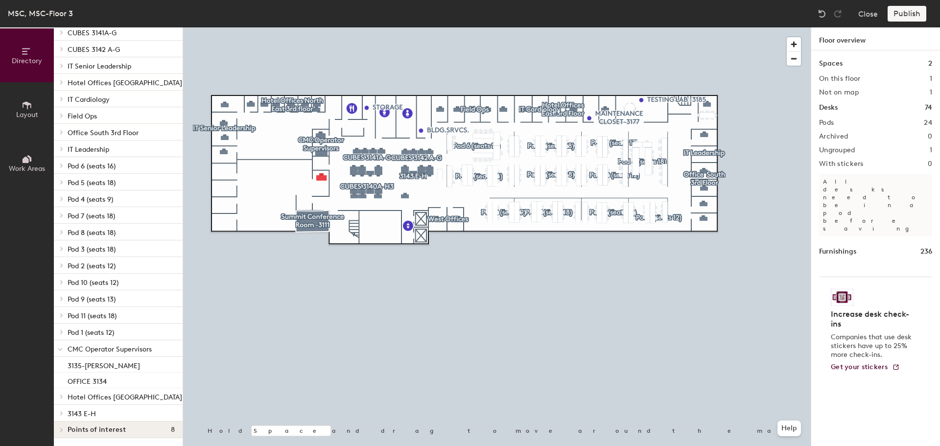
click at [917, 12] on div "Publish" at bounding box center [910, 14] width 45 height 16
click at [321, 27] on div at bounding box center [497, 27] width 628 height 0
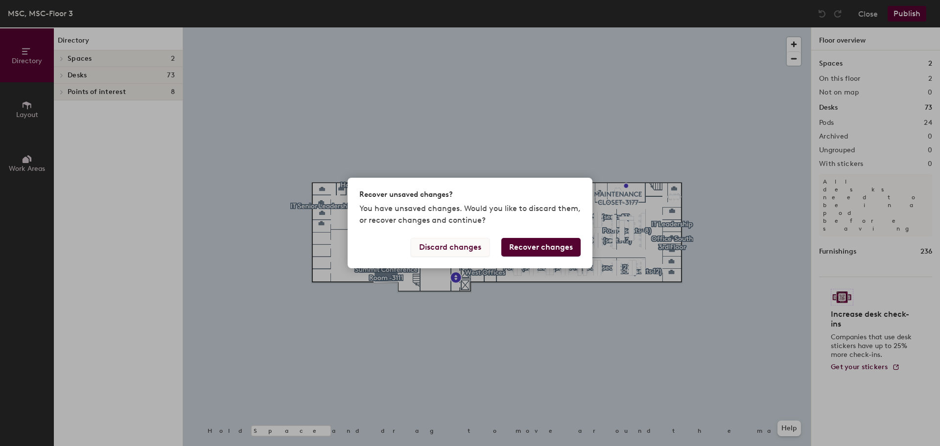
click at [454, 247] on button "Discard changes" at bounding box center [450, 247] width 79 height 19
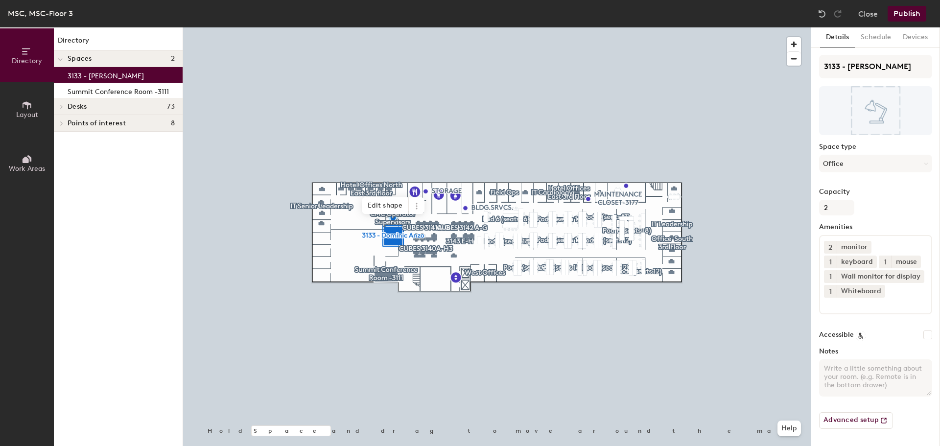
click at [420, 27] on div at bounding box center [497, 27] width 628 height 0
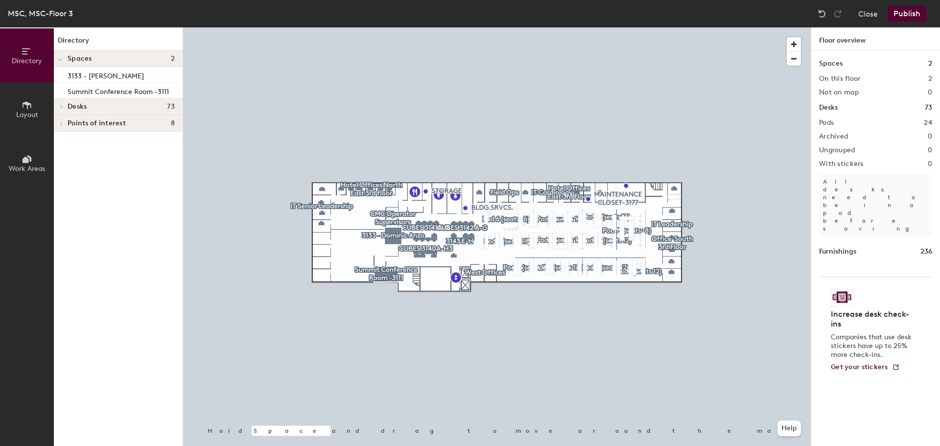
click at [414, 27] on div at bounding box center [497, 27] width 628 height 0
click at [385, 27] on div at bounding box center [497, 27] width 628 height 0
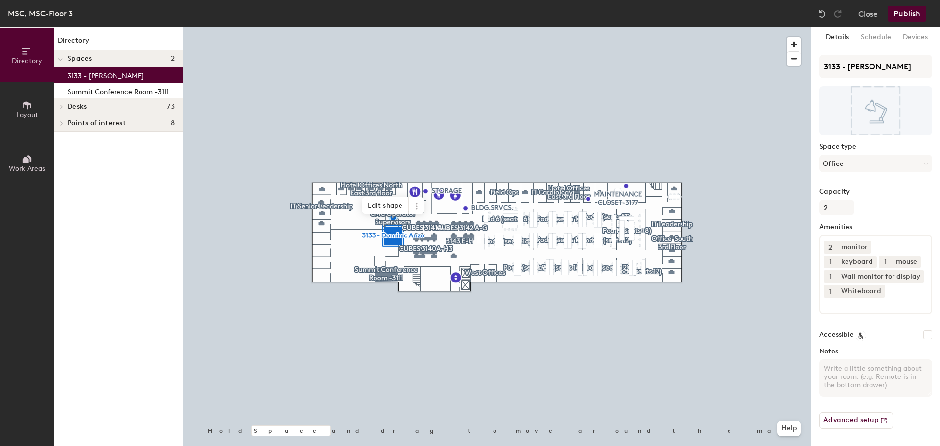
click at [67, 104] on div "Desks 73" at bounding box center [118, 106] width 129 height 17
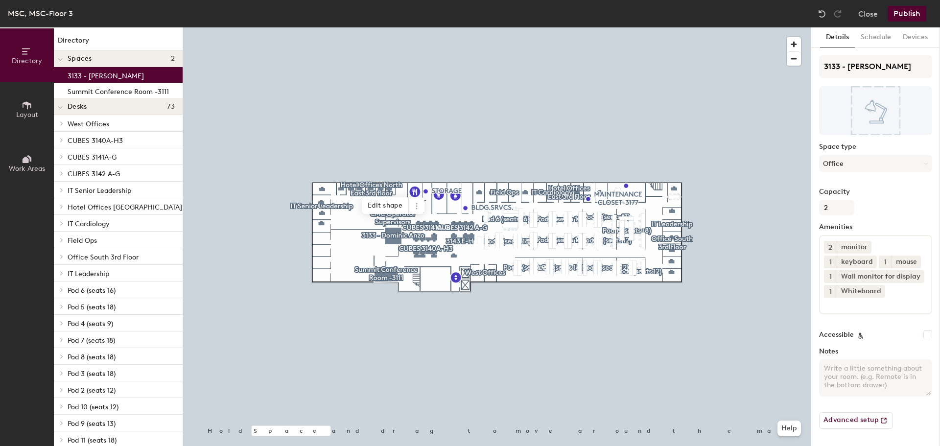
click at [117, 78] on p "3133 - [PERSON_NAME]" at bounding box center [106, 74] width 76 height 11
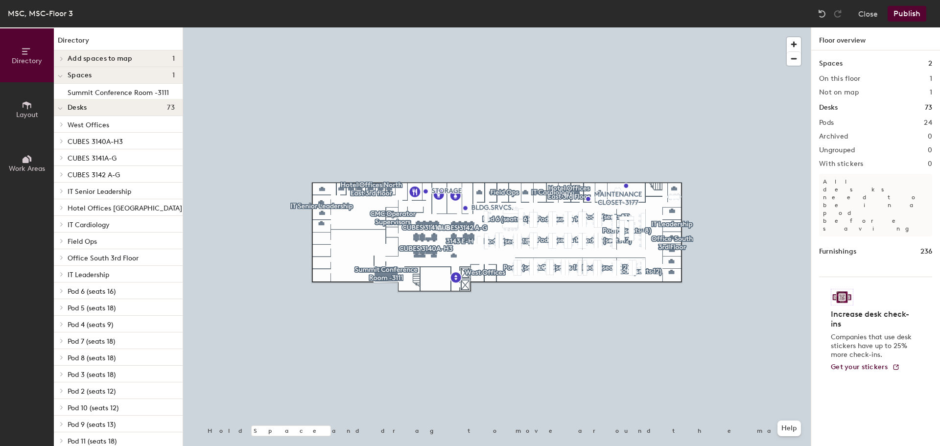
click at [29, 110] on icon at bounding box center [27, 105] width 11 height 11
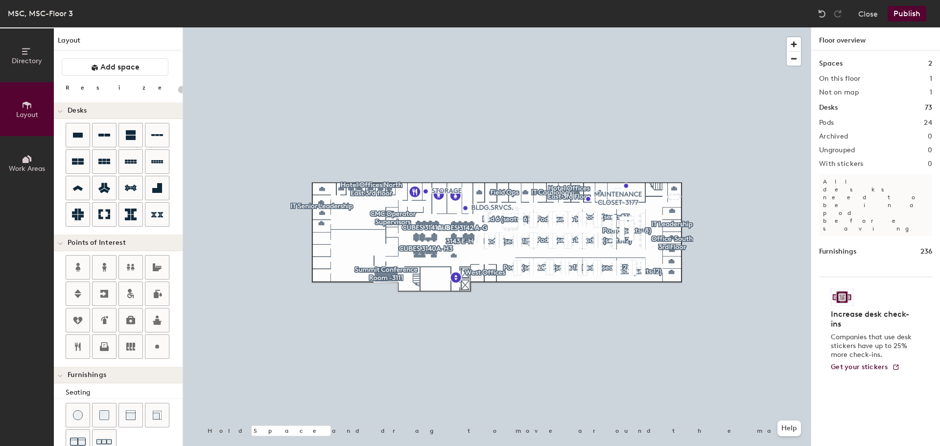
click at [28, 54] on icon at bounding box center [27, 51] width 11 height 11
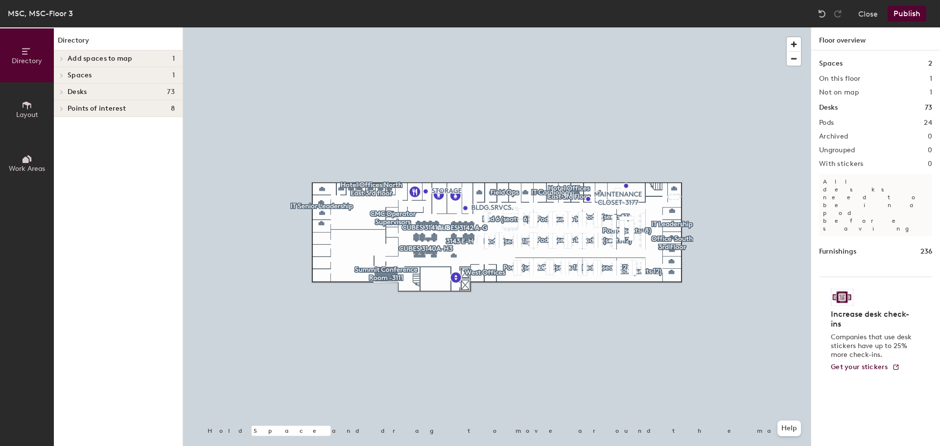
click at [61, 94] on icon at bounding box center [62, 92] width 2 height 4
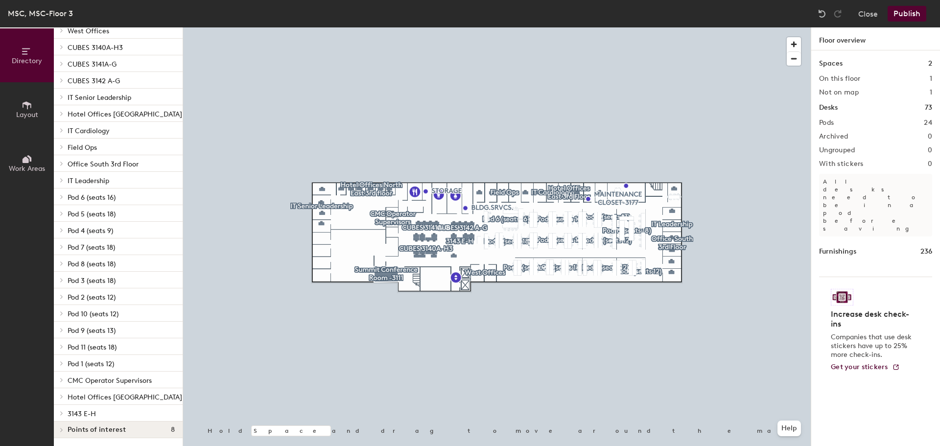
scroll to position [86, 0]
click at [123, 377] on span "CMC Operator Supervisors" at bounding box center [110, 381] width 84 height 8
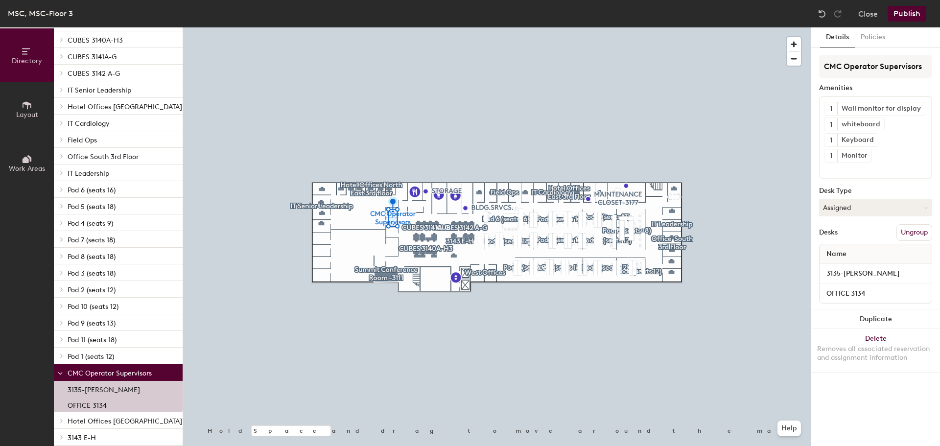
click at [25, 108] on icon at bounding box center [27, 105] width 11 height 11
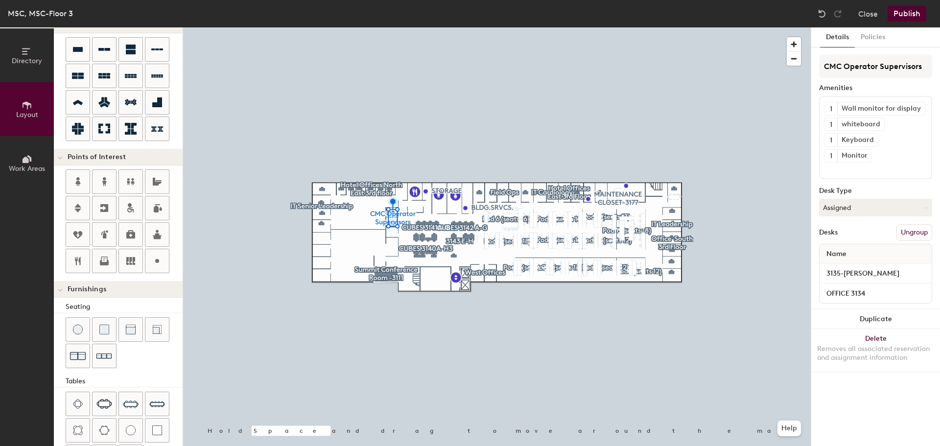
click at [392, 244] on div "Directory Layout Work Areas Layout Add space Resize Desks Points of Interest Fu…" at bounding box center [470, 236] width 940 height 419
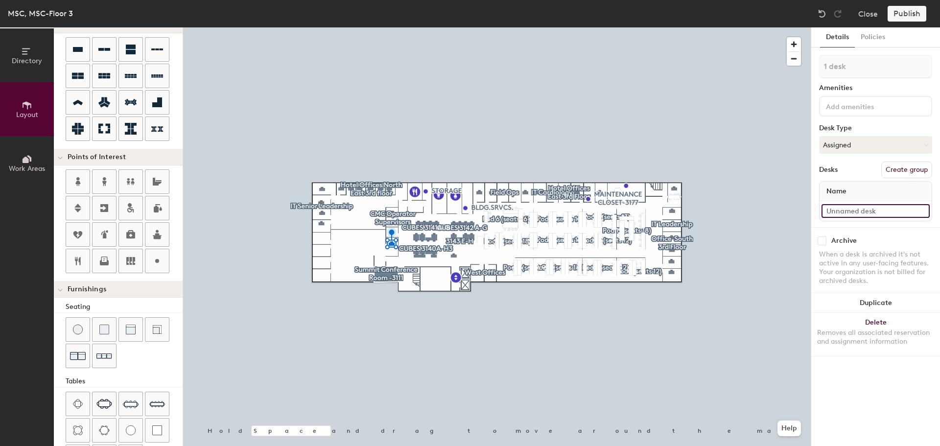
click at [831, 209] on input at bounding box center [876, 211] width 108 height 14
type input "3133 - [PERSON_NAME]"
click at [32, 54] on icon at bounding box center [27, 51] width 11 height 11
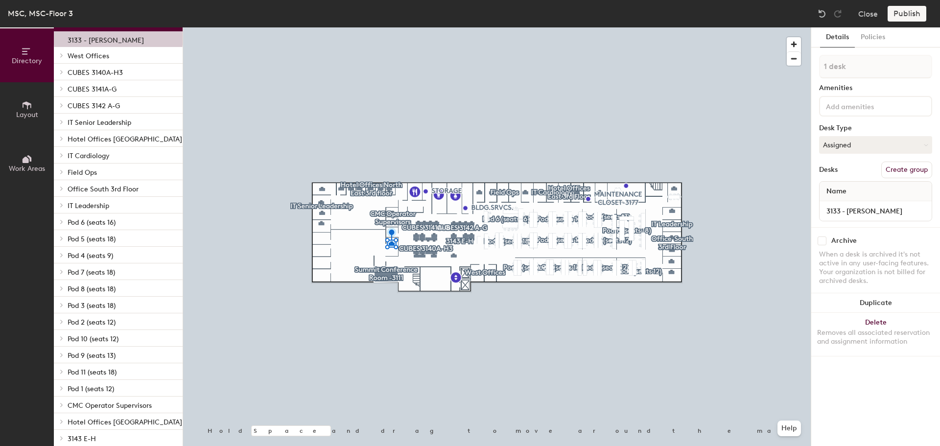
scroll to position [0, 0]
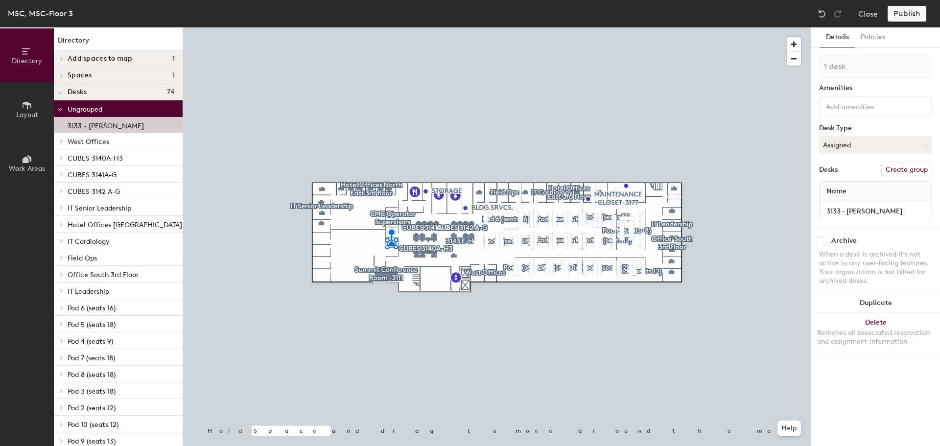
click at [388, 27] on div at bounding box center [497, 27] width 628 height 0
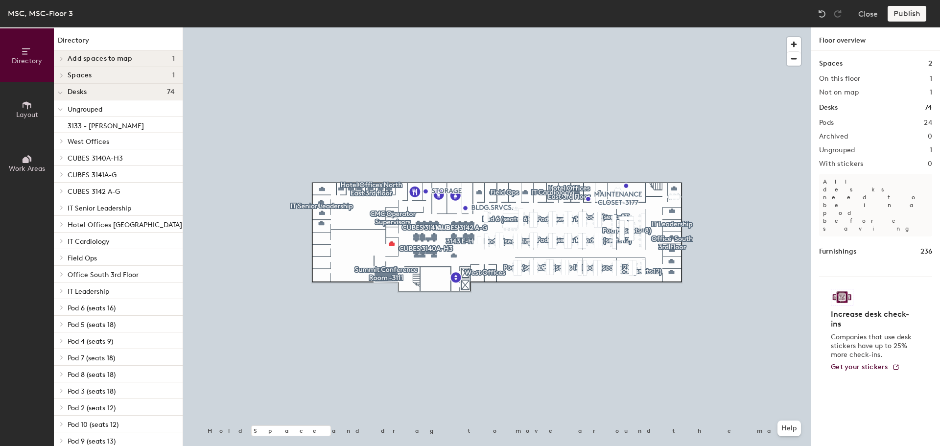
click at [390, 27] on div at bounding box center [497, 27] width 628 height 0
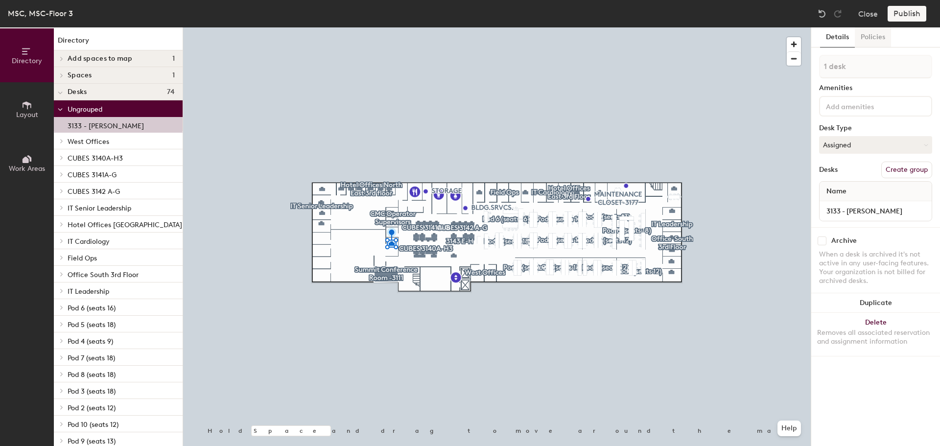
click at [864, 32] on button "Policies" at bounding box center [873, 37] width 36 height 20
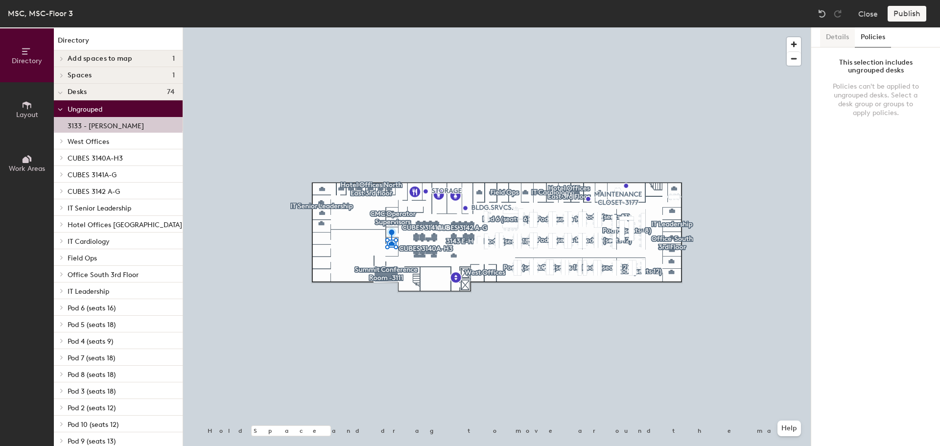
click at [833, 39] on button "Details" at bounding box center [837, 37] width 35 height 20
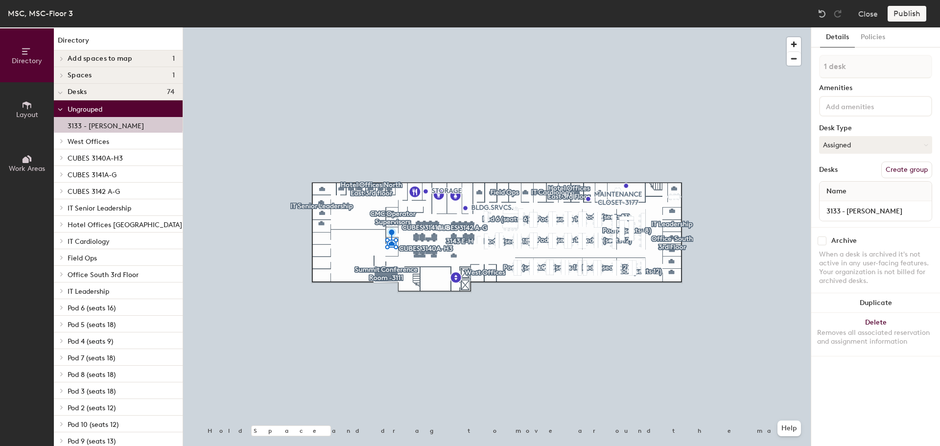
click at [392, 27] on div at bounding box center [497, 27] width 628 height 0
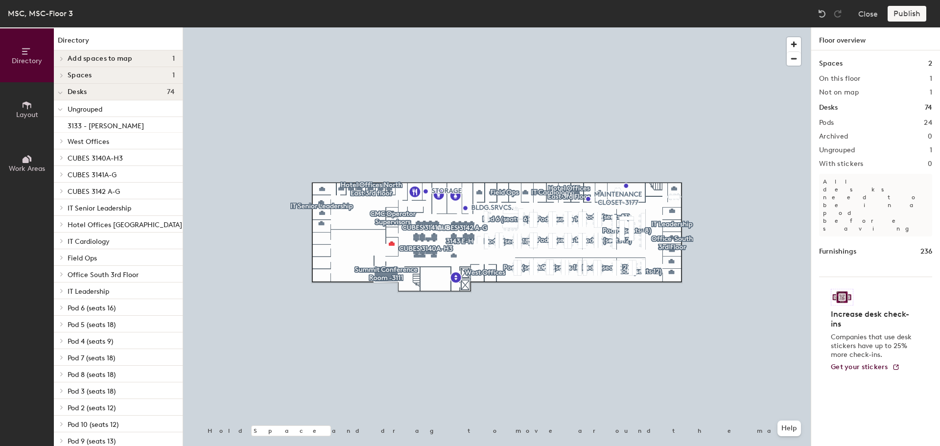
click at [393, 27] on div at bounding box center [497, 27] width 628 height 0
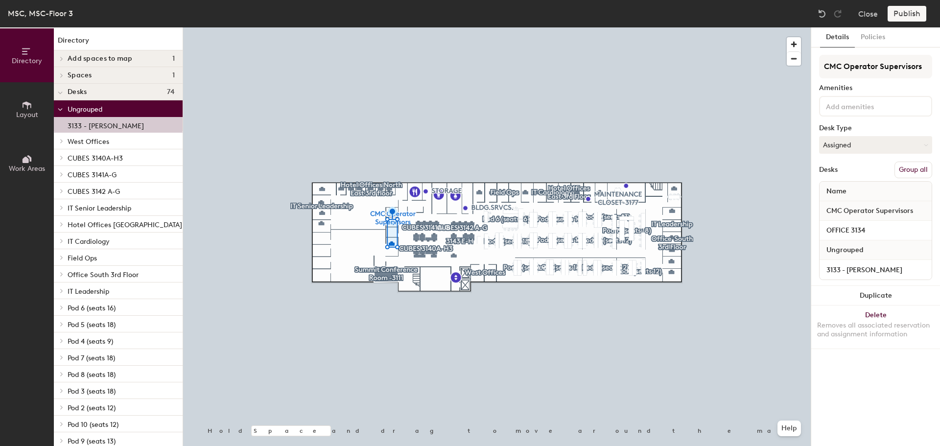
click at [903, 168] on button "Group all" at bounding box center [914, 170] width 38 height 17
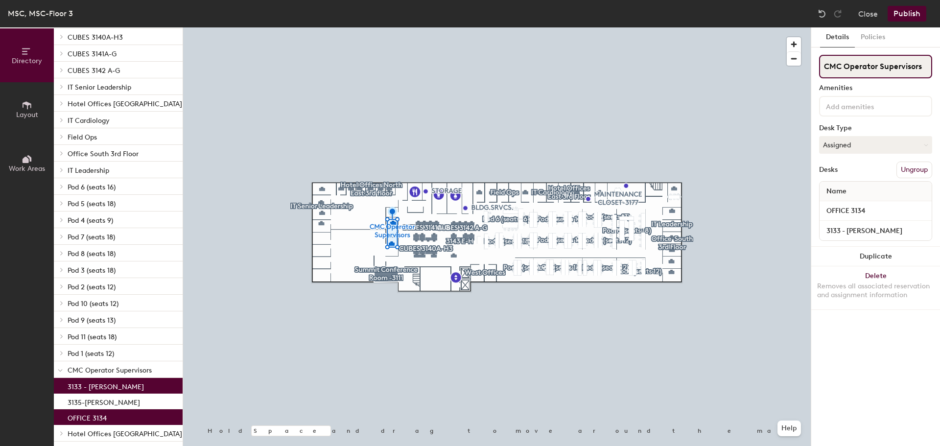
scroll to position [133, 0]
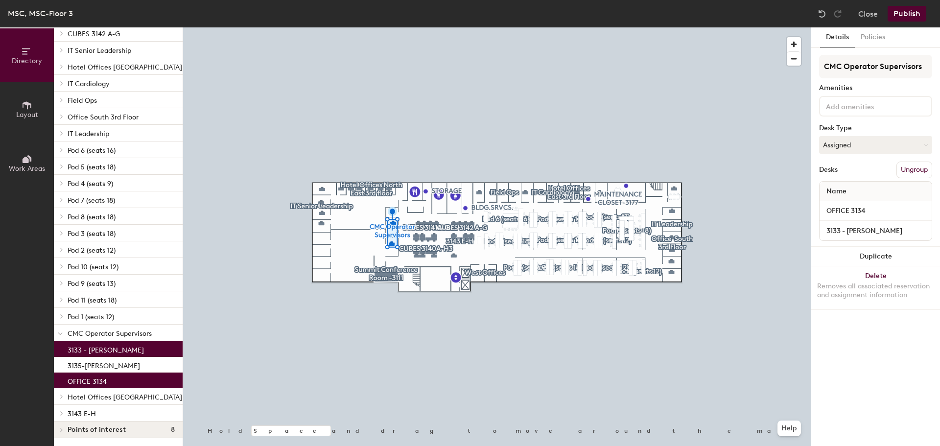
click at [120, 327] on p "CMC Operator Supervisors" at bounding box center [121, 333] width 107 height 13
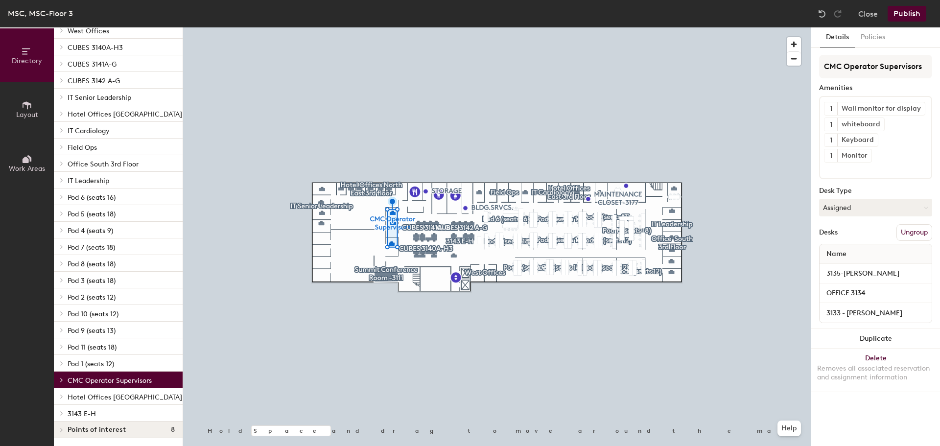
click at [66, 378] on div at bounding box center [61, 380] width 11 height 5
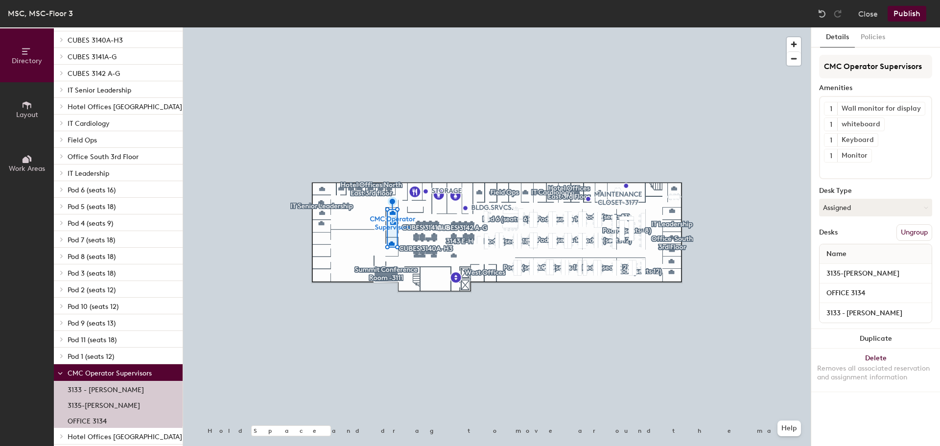
click at [912, 17] on button "Publish" at bounding box center [907, 14] width 39 height 16
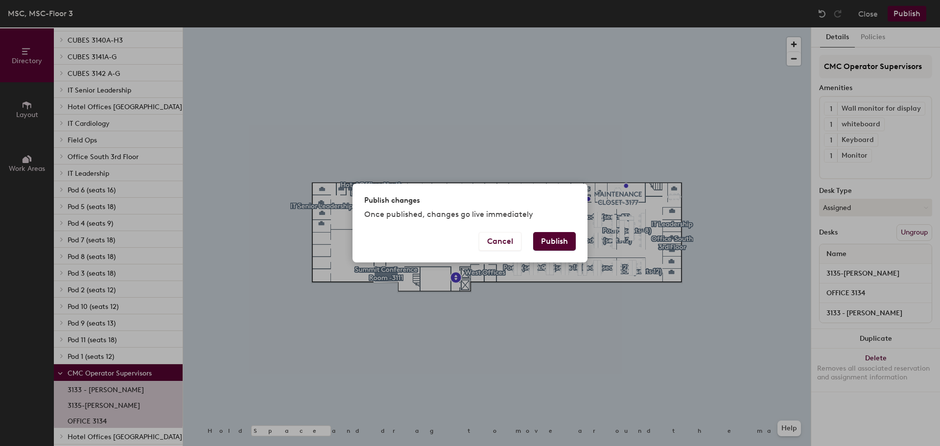
click at [555, 248] on button "Publish" at bounding box center [554, 241] width 43 height 19
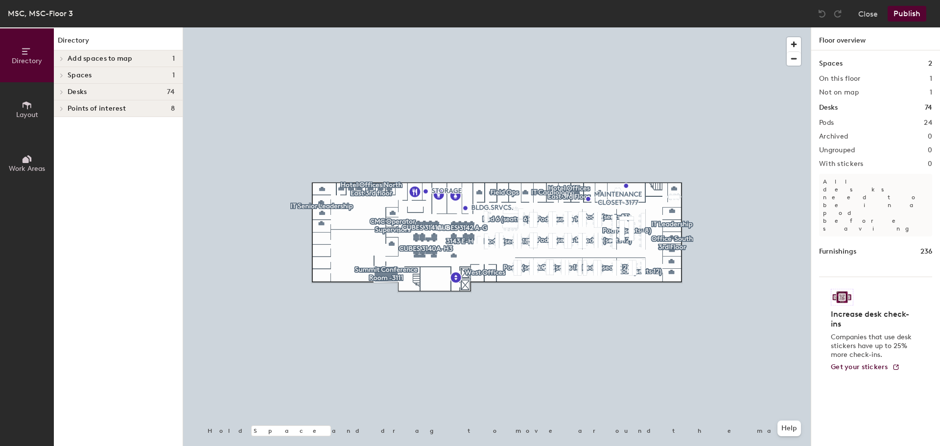
click at [67, 92] on div "Desks 74" at bounding box center [118, 92] width 129 height 17
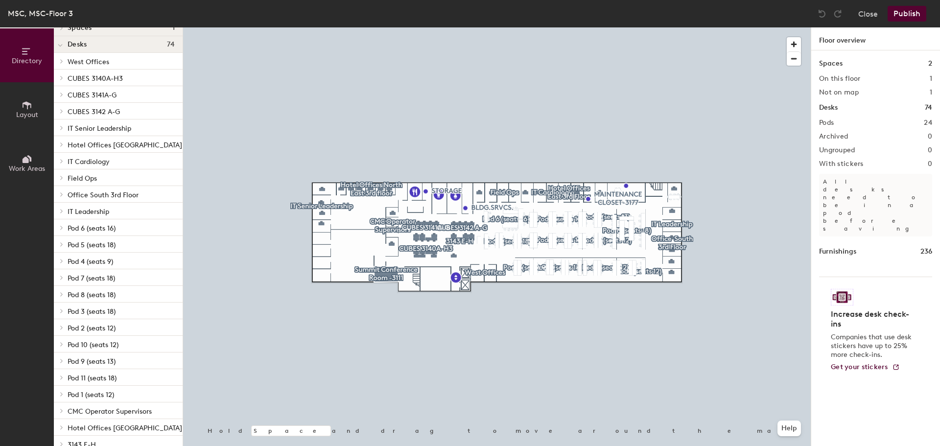
scroll to position [86, 0]
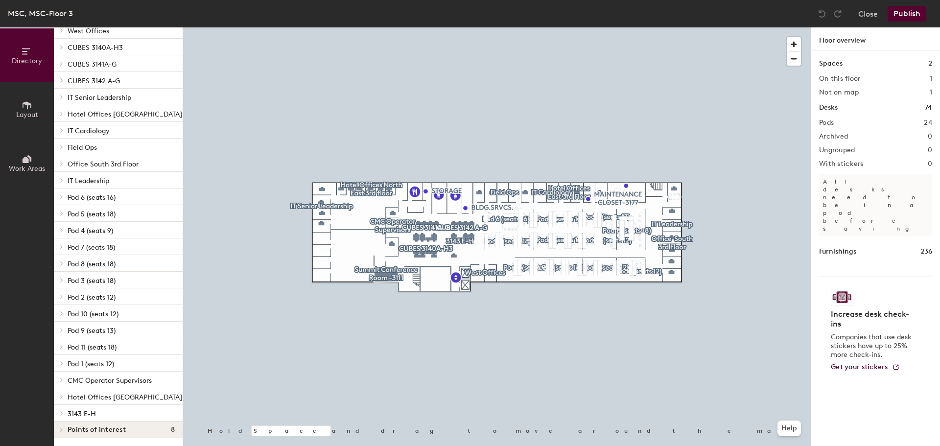
click at [66, 378] on div at bounding box center [61, 380] width 11 height 5
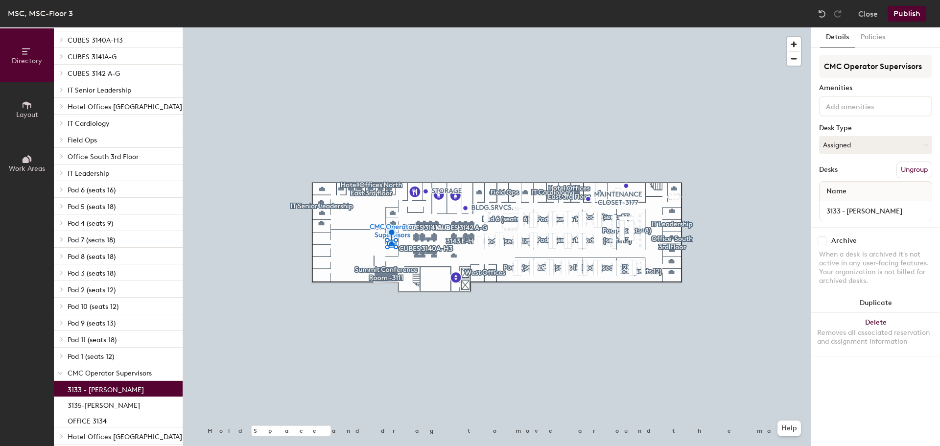
click at [840, 34] on button "Details" at bounding box center [837, 37] width 35 height 20
click at [648, 7] on div "MSC, MSC-Floor 3 Close Publish" at bounding box center [470, 13] width 940 height 27
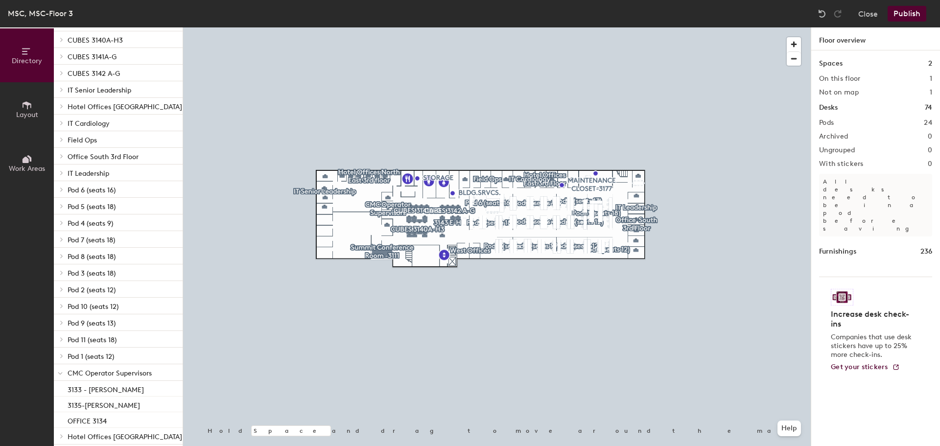
click at [27, 113] on span "Layout" at bounding box center [27, 115] width 22 height 8
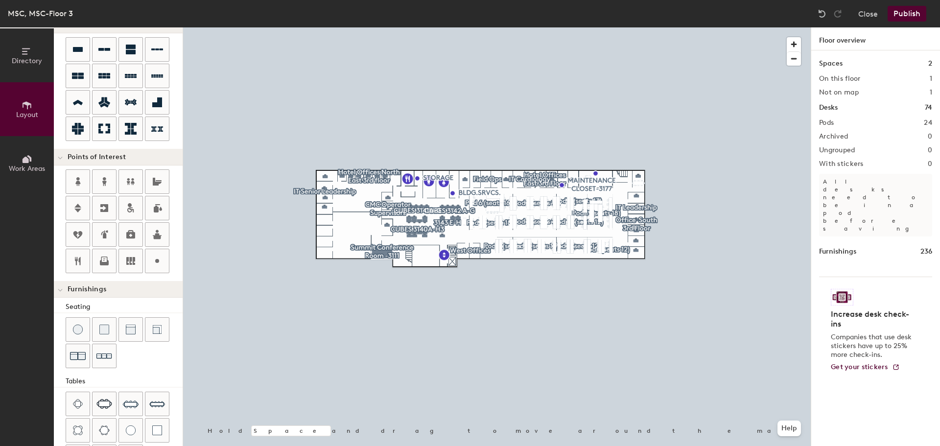
click at [31, 58] on span "Directory" at bounding box center [27, 61] width 30 height 8
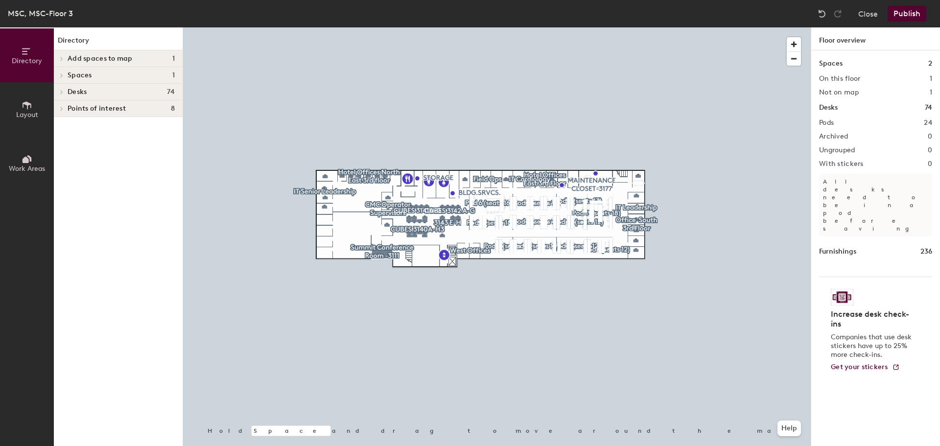
scroll to position [0, 0]
click at [142, 77] on h4 "Spaces 1" at bounding box center [121, 76] width 107 height 8
click at [845, 66] on div "Spaces 2" at bounding box center [875, 63] width 113 height 11
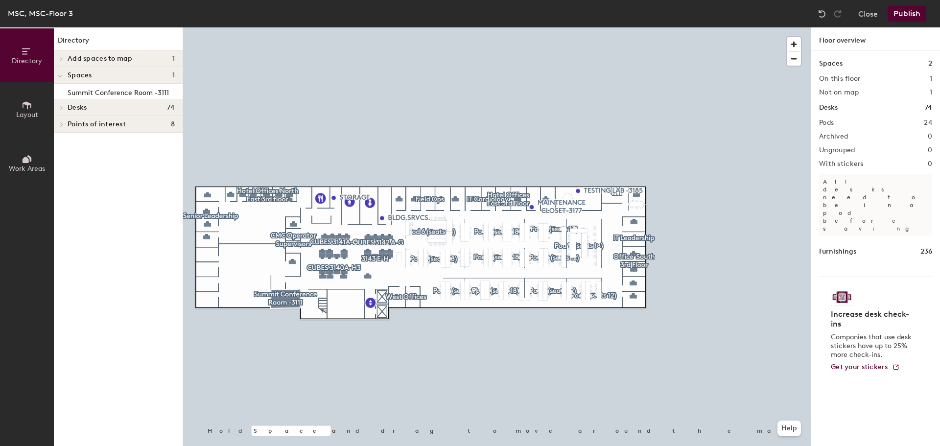
click at [64, 109] on span at bounding box center [61, 107] width 8 height 5
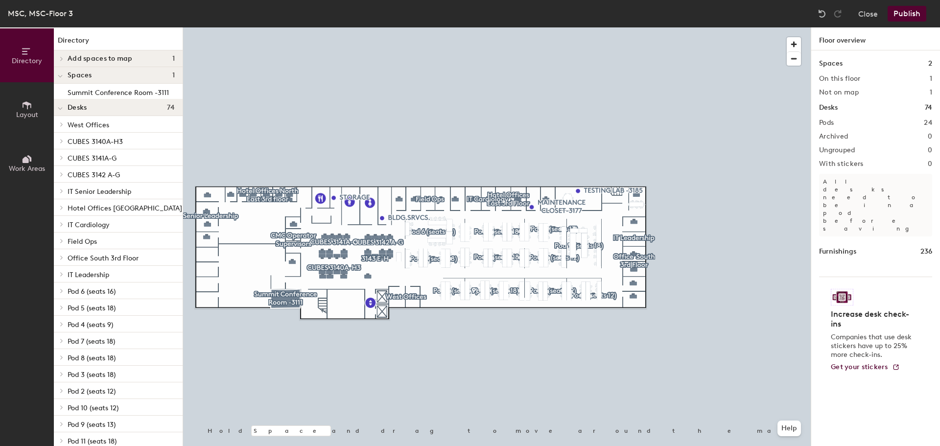
scroll to position [101, 0]
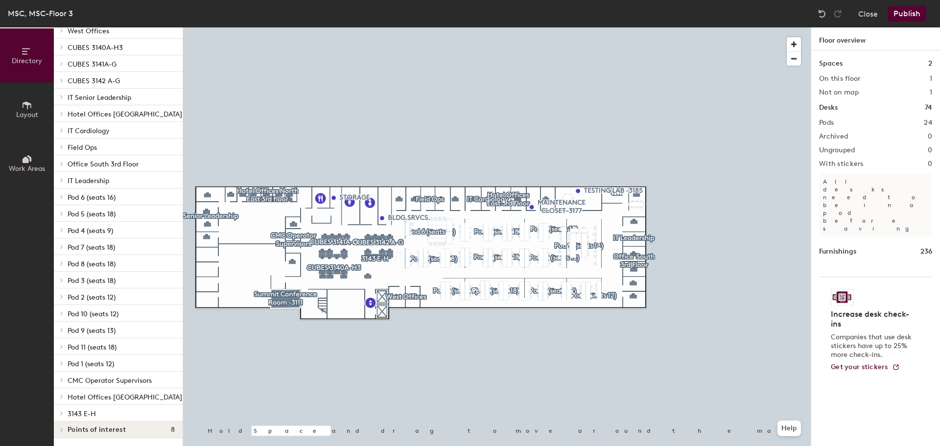
click at [64, 378] on span at bounding box center [61, 380] width 8 height 5
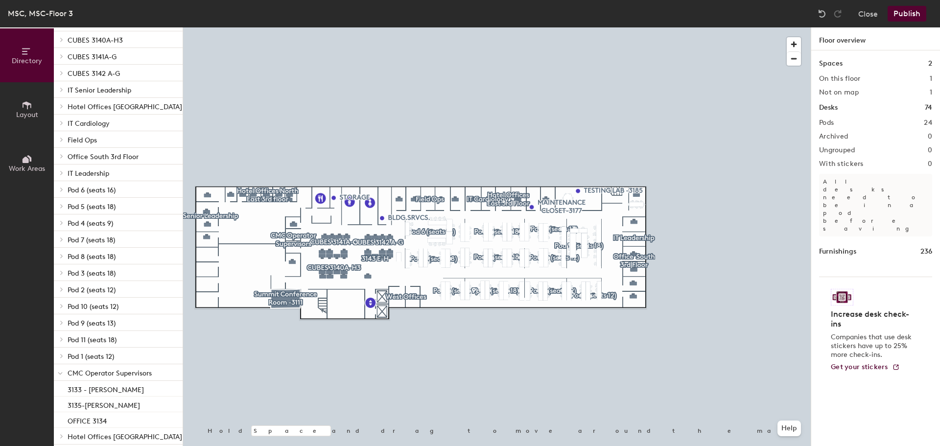
click at [916, 14] on button "Publish" at bounding box center [907, 14] width 39 height 16
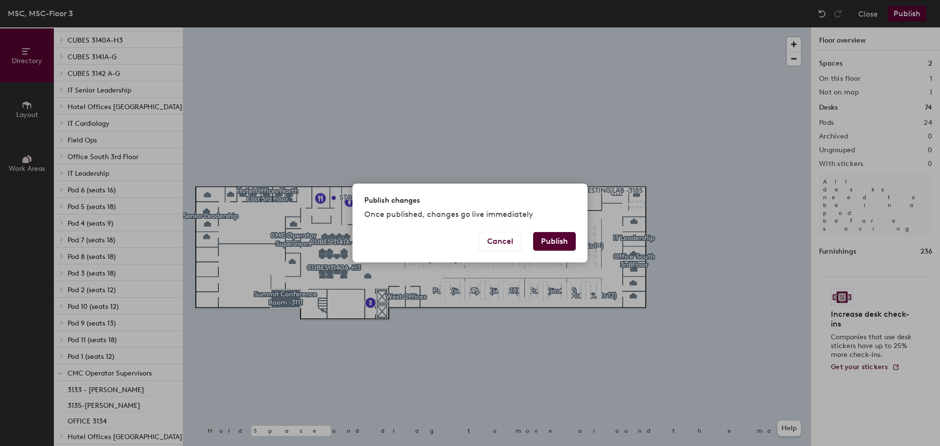
click at [573, 244] on button "Publish" at bounding box center [554, 241] width 43 height 19
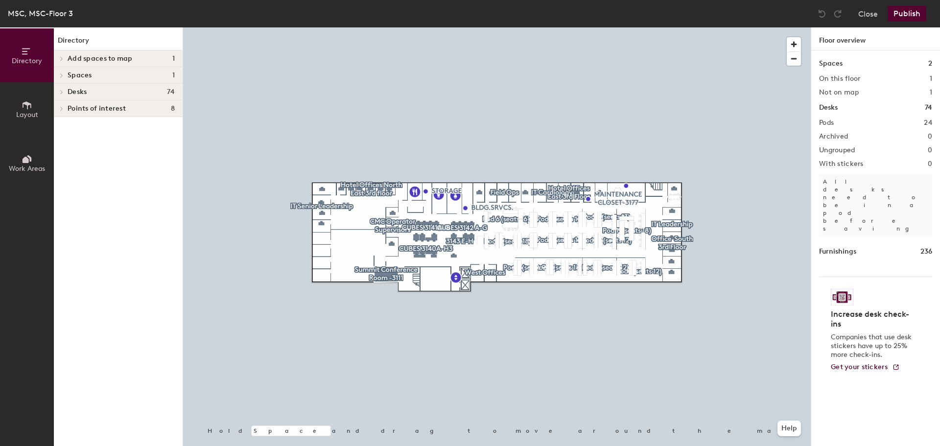
click at [67, 93] on div "Desks 74" at bounding box center [118, 92] width 129 height 17
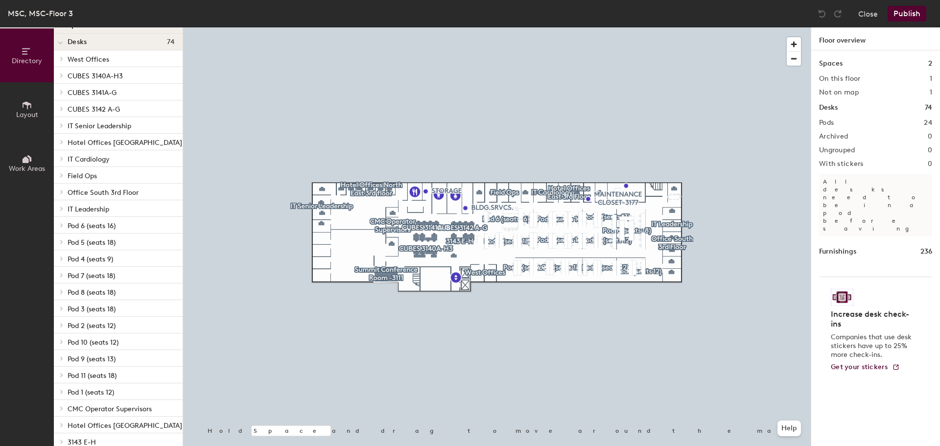
scroll to position [86, 0]
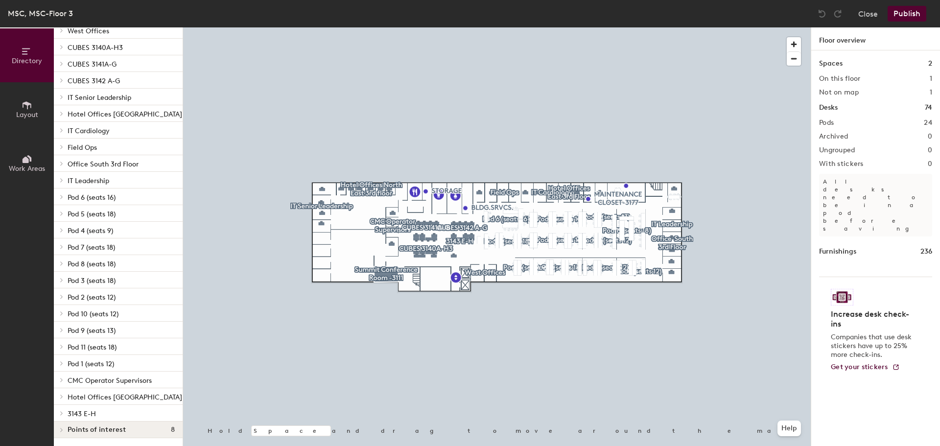
click at [119, 377] on span "CMC Operator Supervisors" at bounding box center [110, 381] width 84 height 8
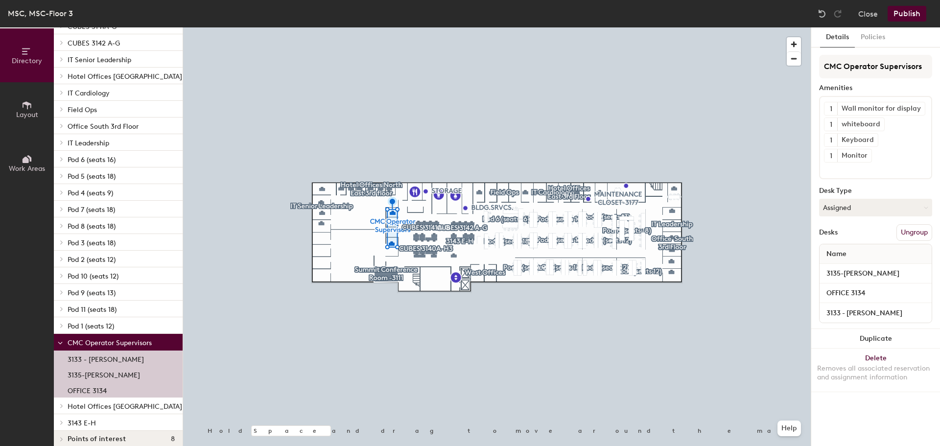
scroll to position [133, 0]
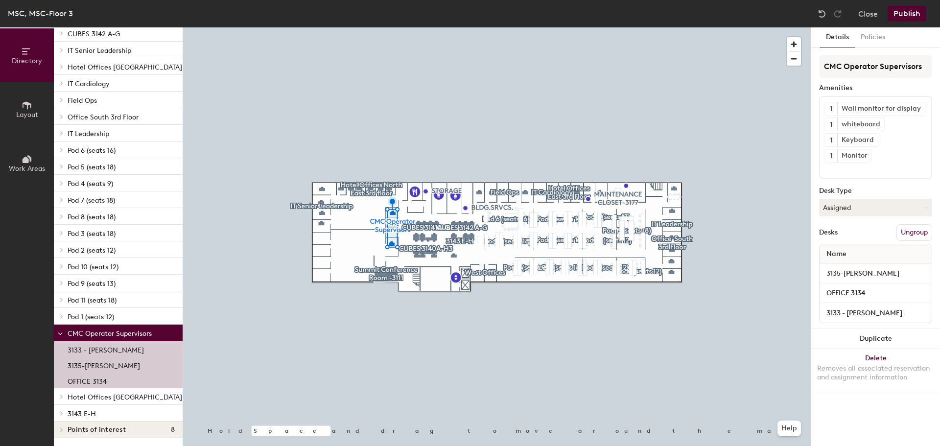
click at [126, 377] on div "OFFICE 3134" at bounding box center [118, 381] width 129 height 16
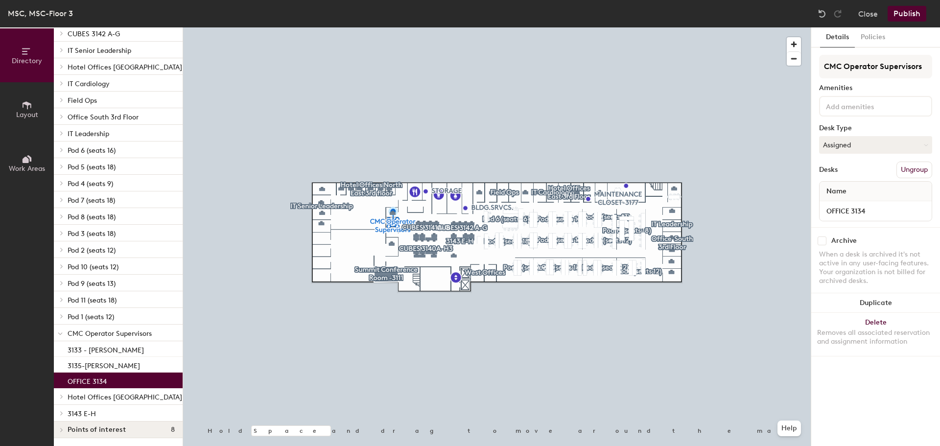
click at [92, 375] on p "OFFICE 3134" at bounding box center [87, 380] width 39 height 11
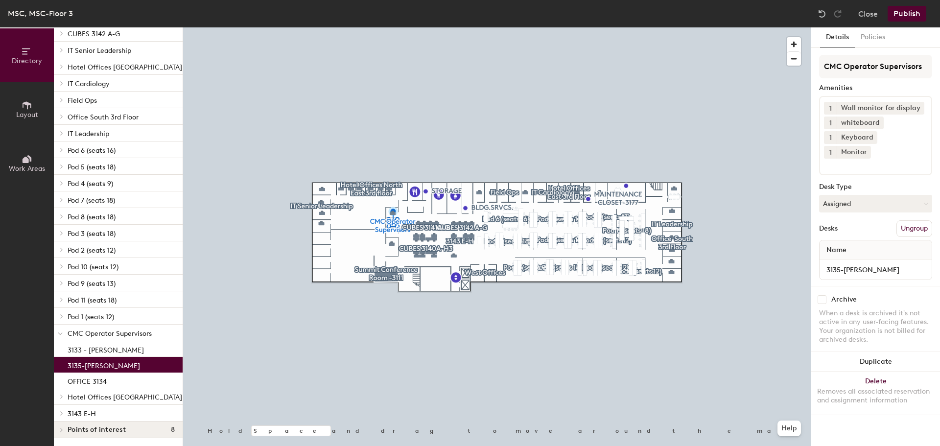
click at [98, 361] on p "3135-[PERSON_NAME]" at bounding box center [104, 364] width 72 height 11
click at [95, 375] on p "OFFICE 3134" at bounding box center [87, 380] width 39 height 11
click at [106, 360] on p "3135-[PERSON_NAME]" at bounding box center [104, 364] width 72 height 11
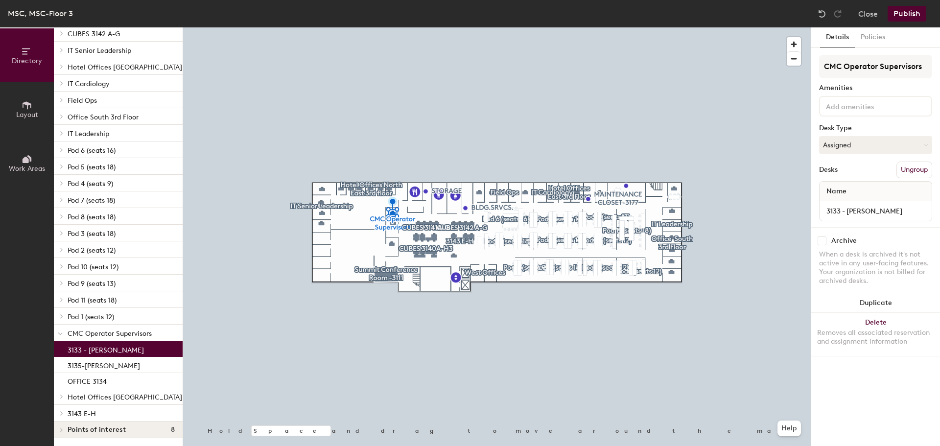
click at [110, 347] on p "3133 - [PERSON_NAME]" at bounding box center [106, 348] width 76 height 11
click at [877, 38] on button "Policies" at bounding box center [873, 37] width 36 height 20
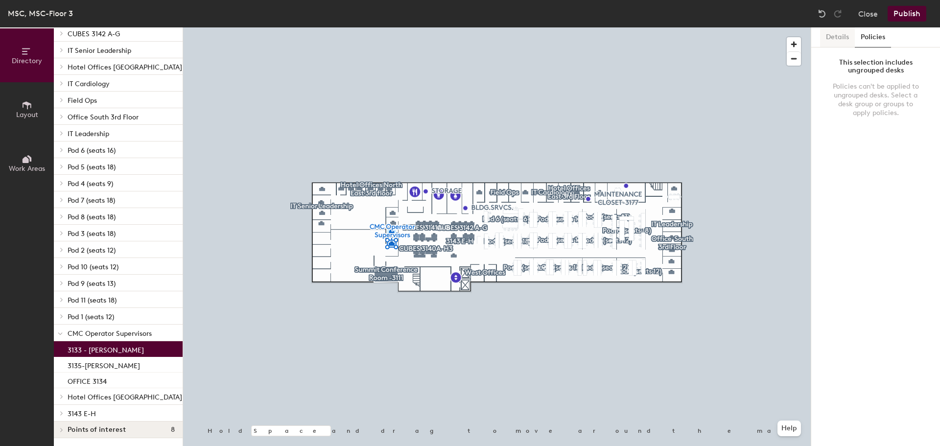
click at [840, 38] on button "Details" at bounding box center [837, 37] width 35 height 20
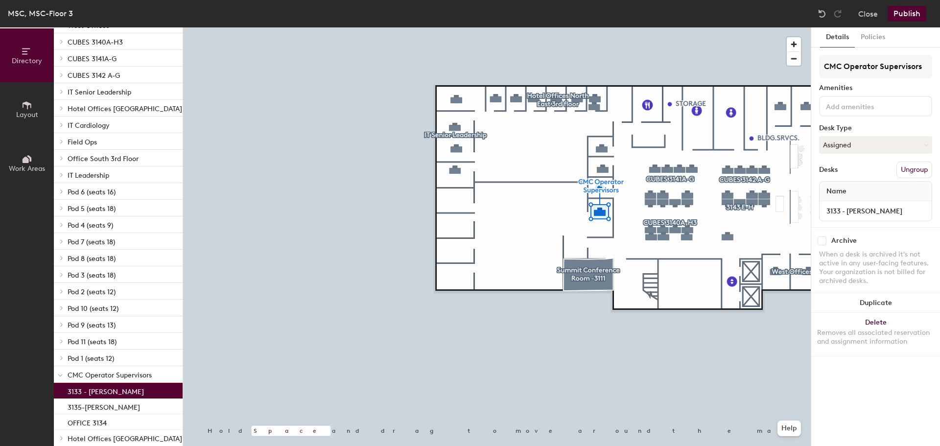
scroll to position [0, 0]
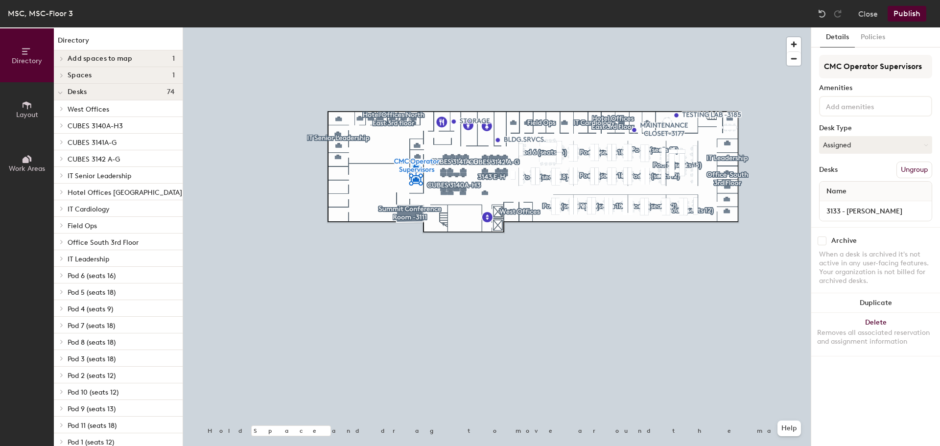
click at [897, 15] on button "Publish" at bounding box center [907, 14] width 39 height 16
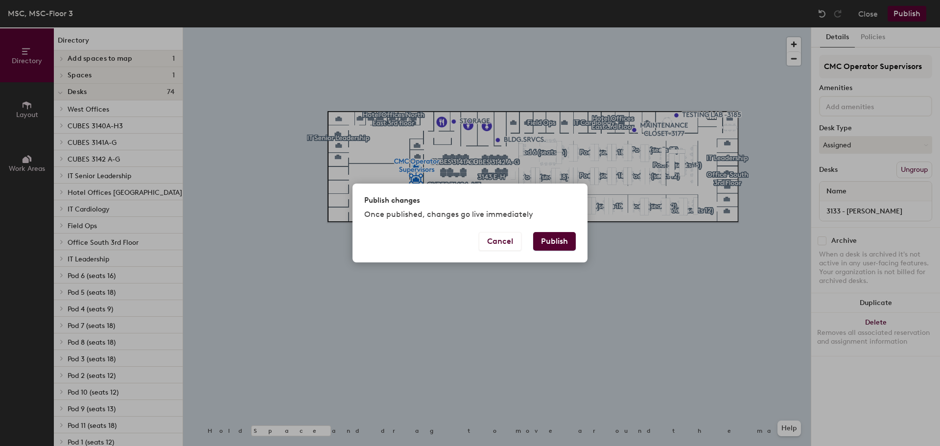
click at [549, 236] on button "Publish" at bounding box center [554, 241] width 43 height 19
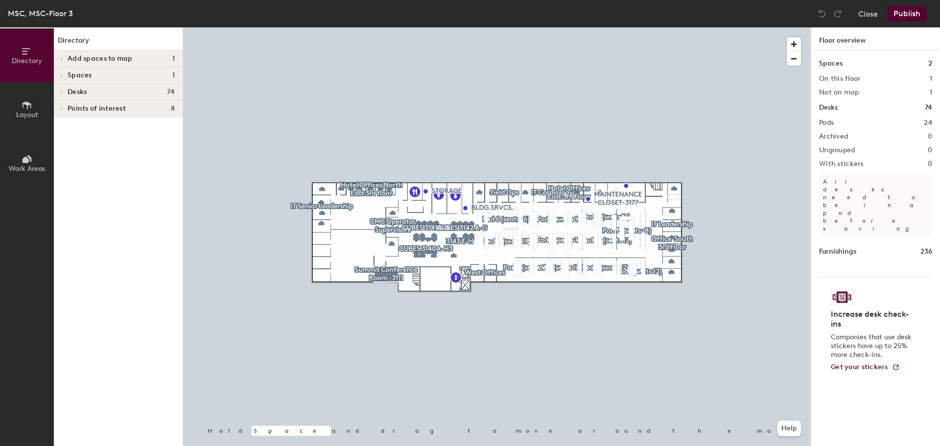
click at [141, 91] on h4 "Desks 74" at bounding box center [121, 92] width 107 height 8
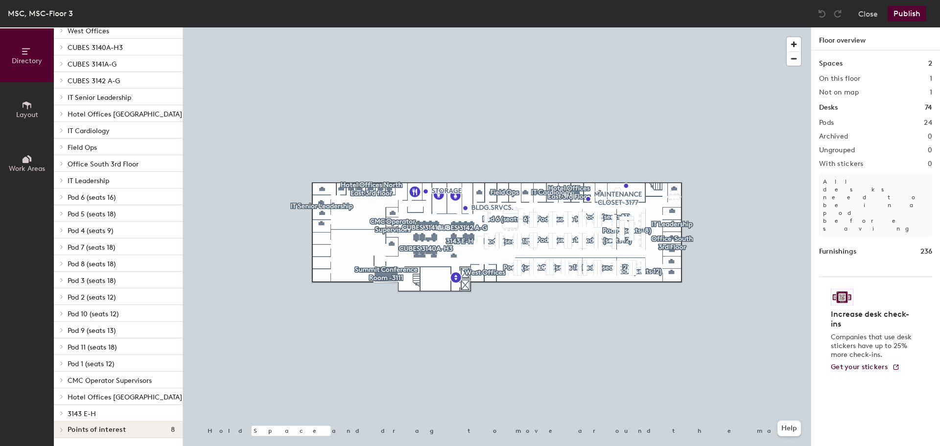
scroll to position [86, 0]
click at [103, 377] on span "CMC Operator Supervisors" at bounding box center [110, 381] width 84 height 8
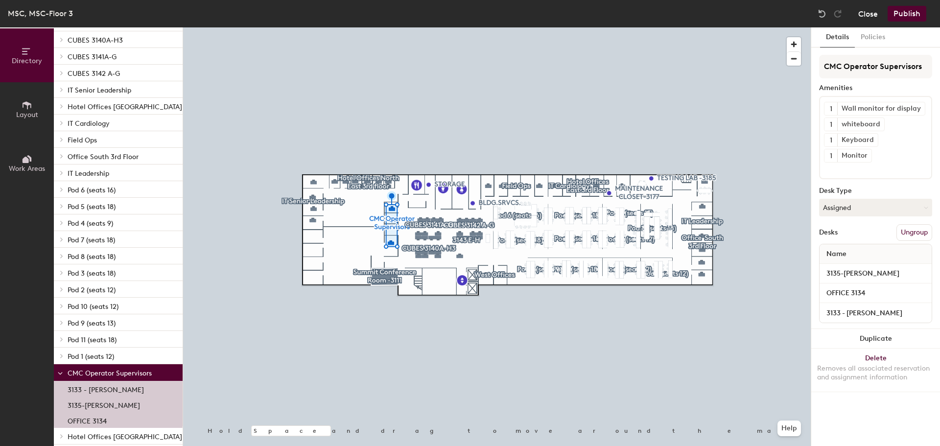
click at [866, 13] on button "Close" at bounding box center [869, 14] width 20 height 16
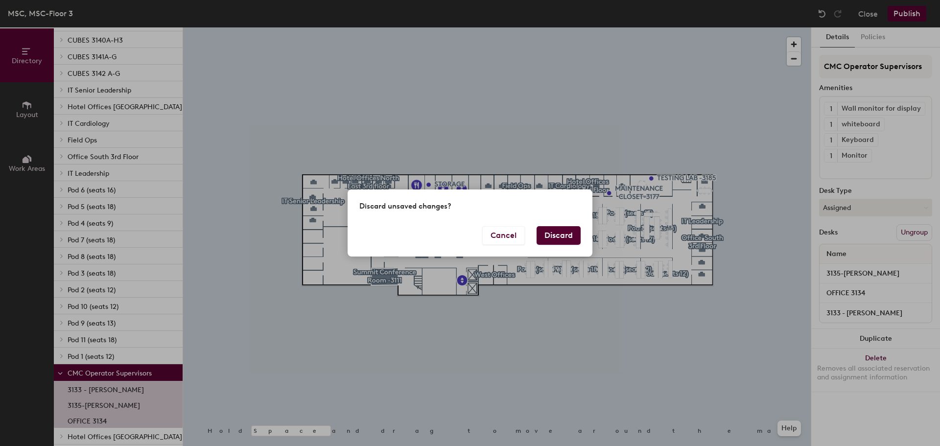
click at [548, 234] on button "Discard" at bounding box center [559, 235] width 44 height 19
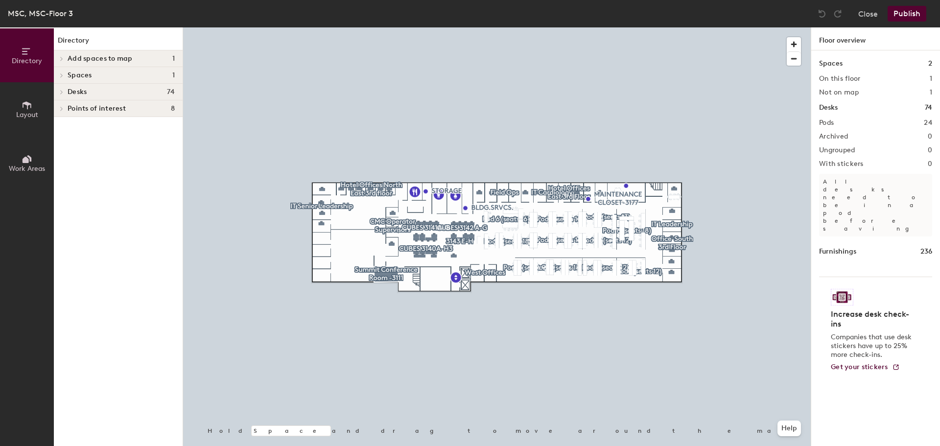
click at [93, 92] on h4 "Desks 74" at bounding box center [121, 92] width 107 height 8
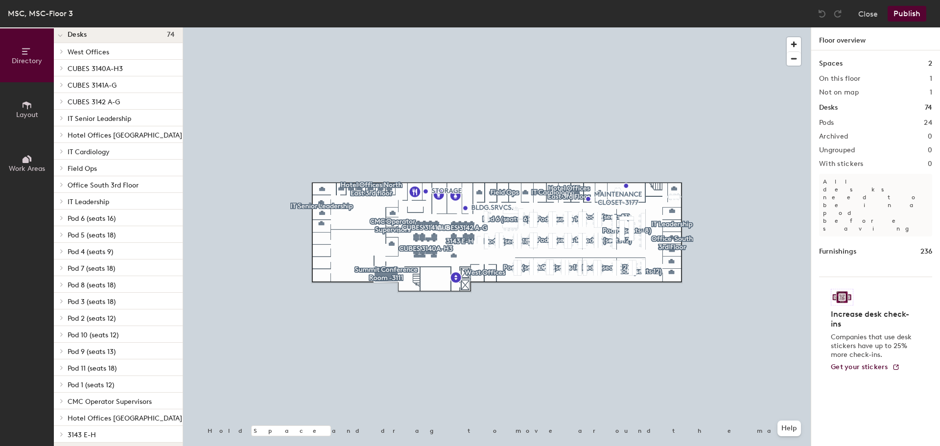
scroll to position [86, 0]
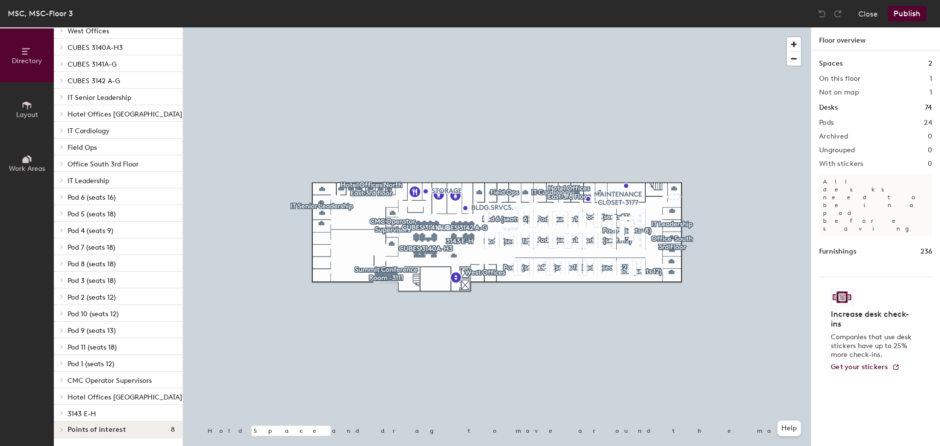
click at [88, 377] on p "CMC Operator Supervisors" at bounding box center [121, 380] width 107 height 13
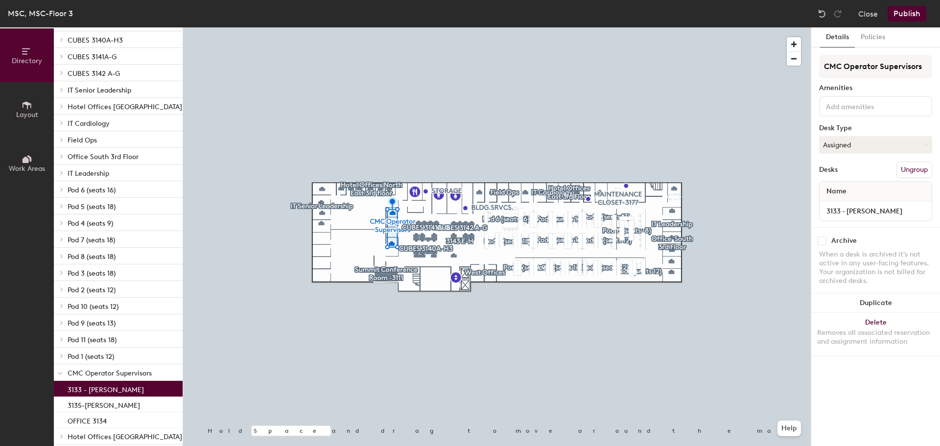
click at [145, 386] on div "3133 - [PERSON_NAME]" at bounding box center [118, 389] width 129 height 16
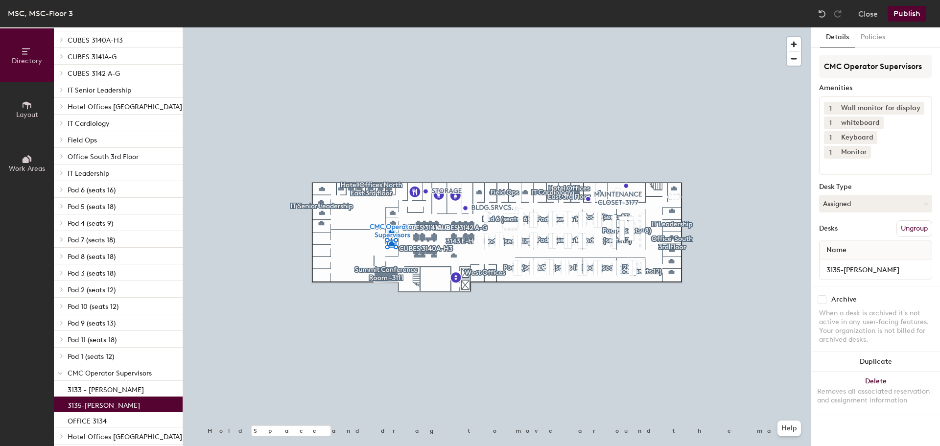
click at [136, 406] on div "3135-[PERSON_NAME]" at bounding box center [118, 405] width 129 height 16
click at [132, 418] on div "OFFICE 3134" at bounding box center [118, 420] width 129 height 16
click at [127, 404] on p "3135-[PERSON_NAME]" at bounding box center [104, 404] width 72 height 11
click at [875, 14] on button "Close" at bounding box center [869, 14] width 20 height 16
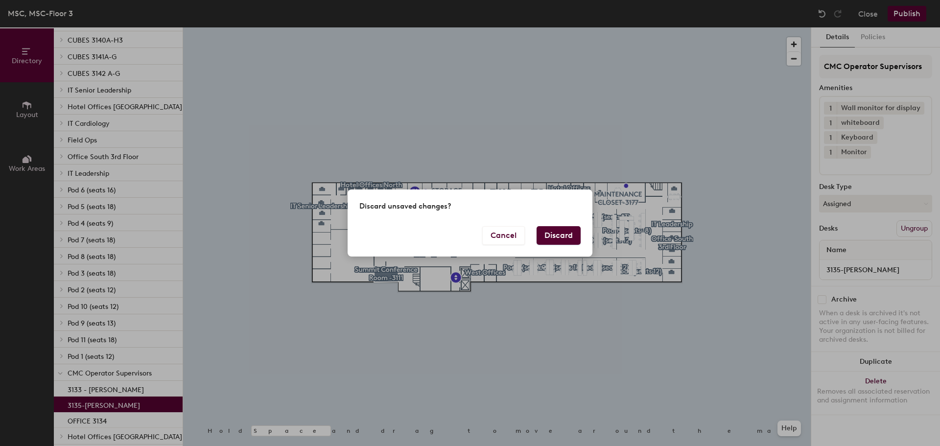
click at [579, 242] on button "Discard" at bounding box center [559, 235] width 44 height 19
